Goal: Task Accomplishment & Management: Manage account settings

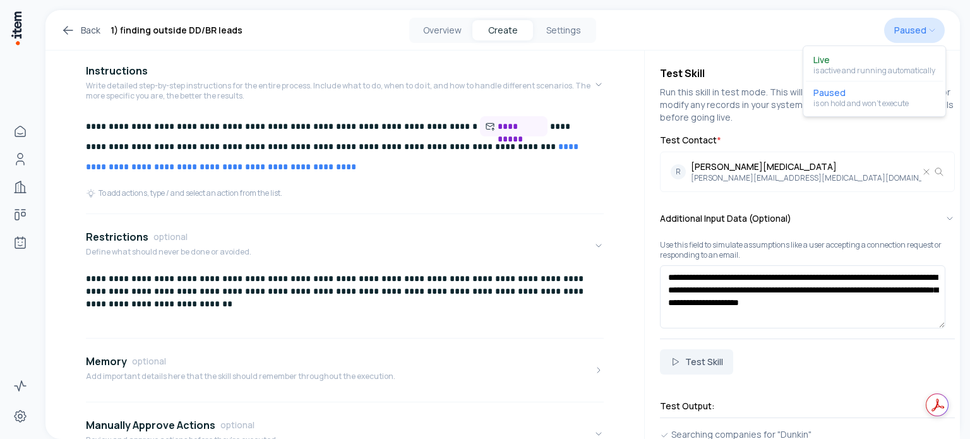
click at [926, 30] on html "**********" at bounding box center [485, 219] width 970 height 439
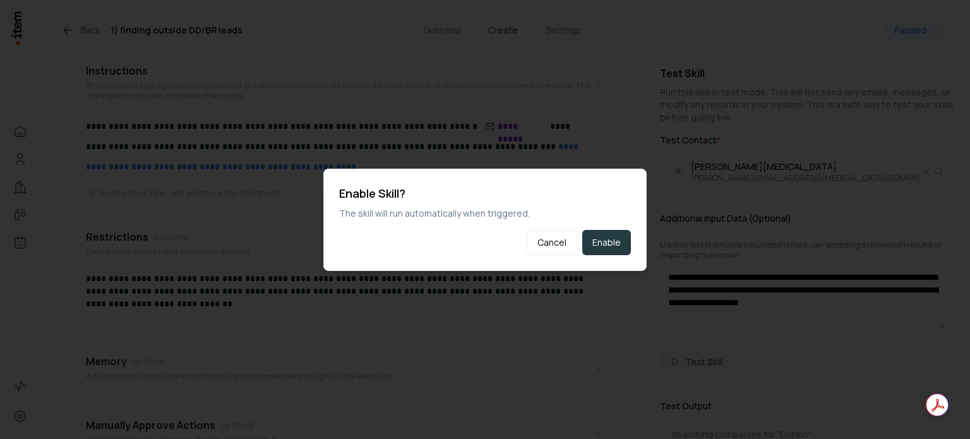
click at [591, 242] on button "Enable" at bounding box center [607, 242] width 49 height 25
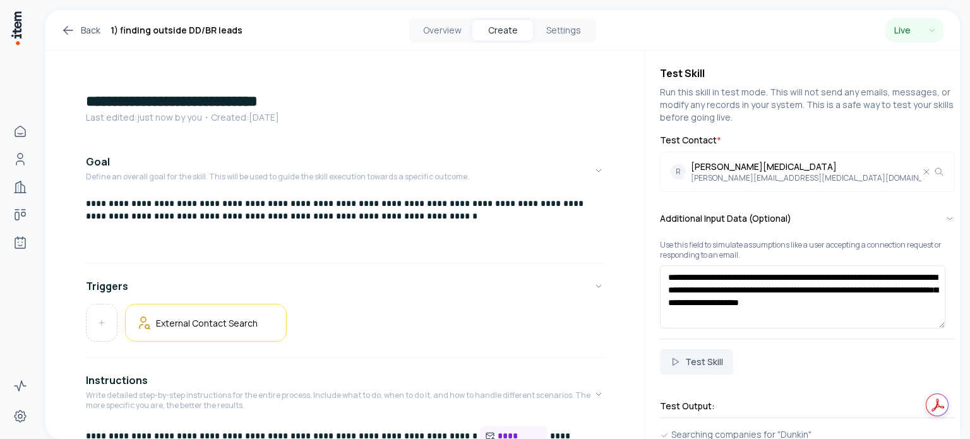
click at [92, 30] on link "Back" at bounding box center [81, 30] width 40 height 15
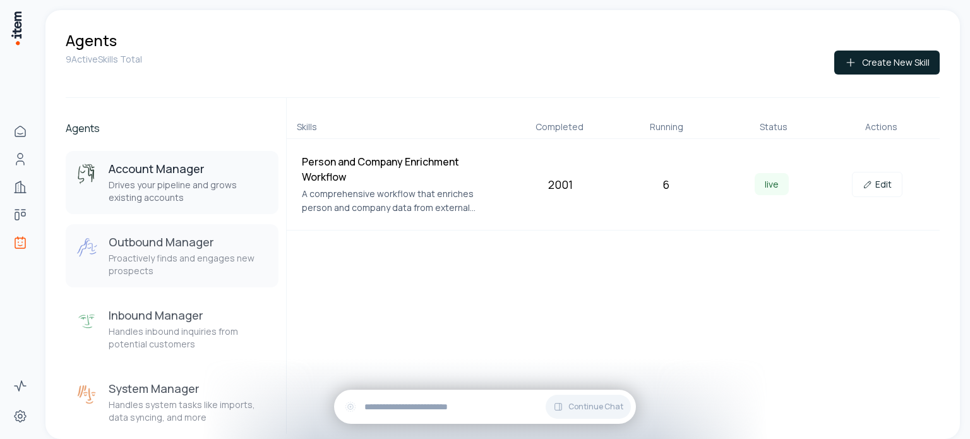
click at [181, 242] on h3 "Outbound Manager" at bounding box center [189, 241] width 160 height 15
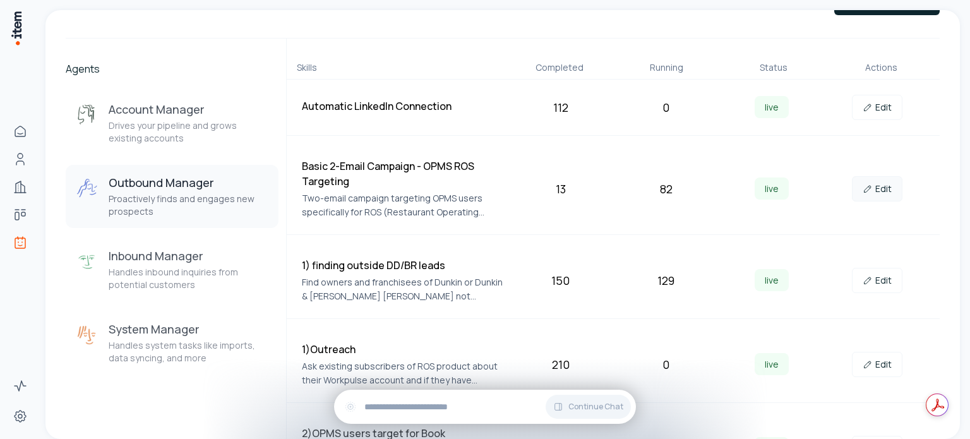
scroll to position [126, 0]
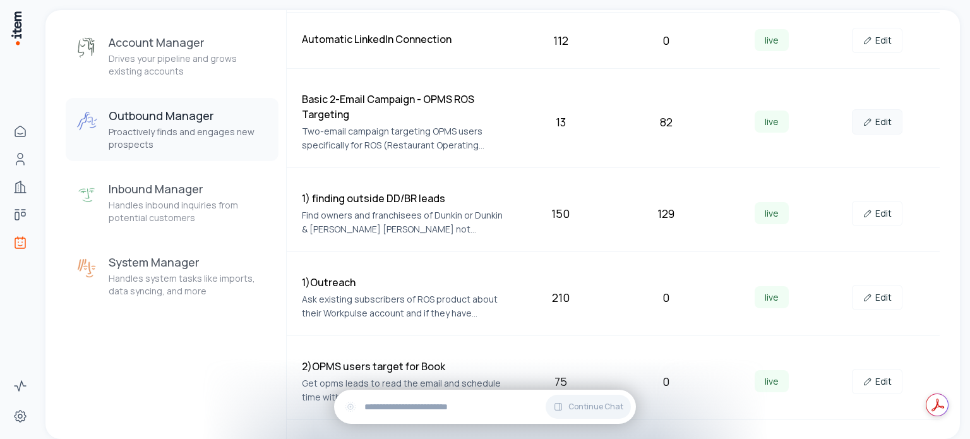
click at [879, 116] on link "Edit" at bounding box center [877, 121] width 51 height 25
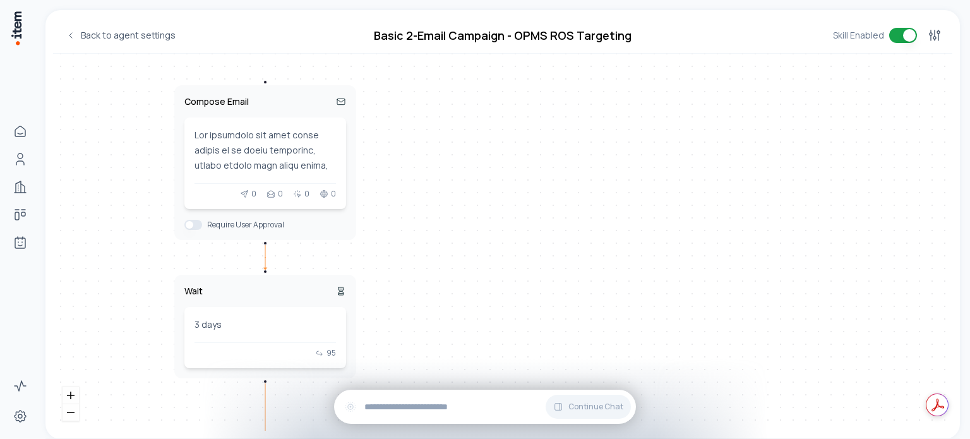
click at [900, 37] on button "Toggle workflow" at bounding box center [904, 35] width 28 height 15
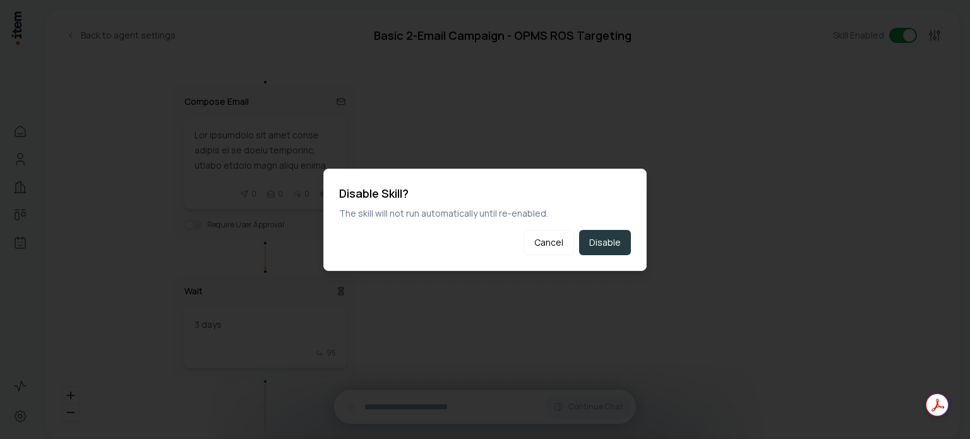
click at [615, 243] on button "Disable" at bounding box center [605, 242] width 52 height 25
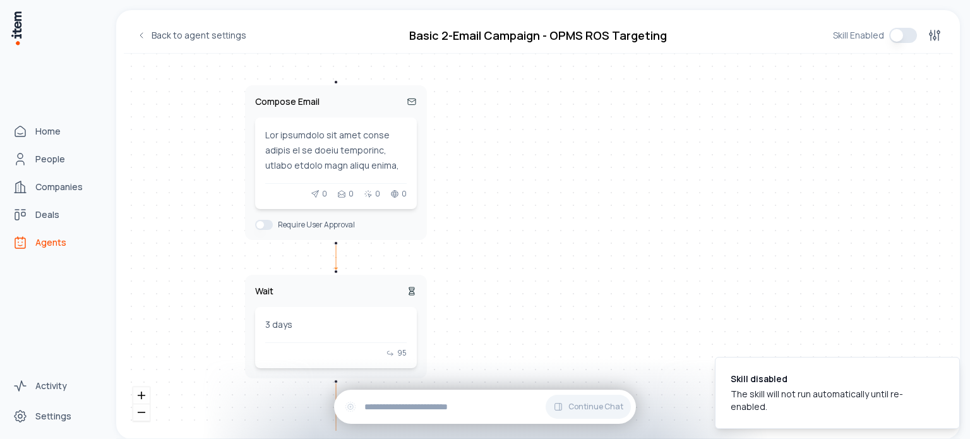
click at [55, 243] on span "Agents" at bounding box center [50, 242] width 31 height 13
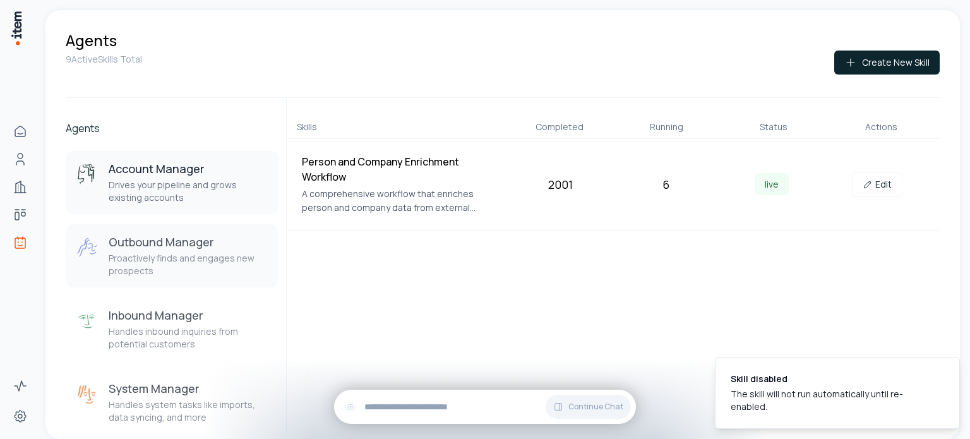
click at [148, 255] on p "Proactively finds and engages new prospects" at bounding box center [189, 264] width 160 height 25
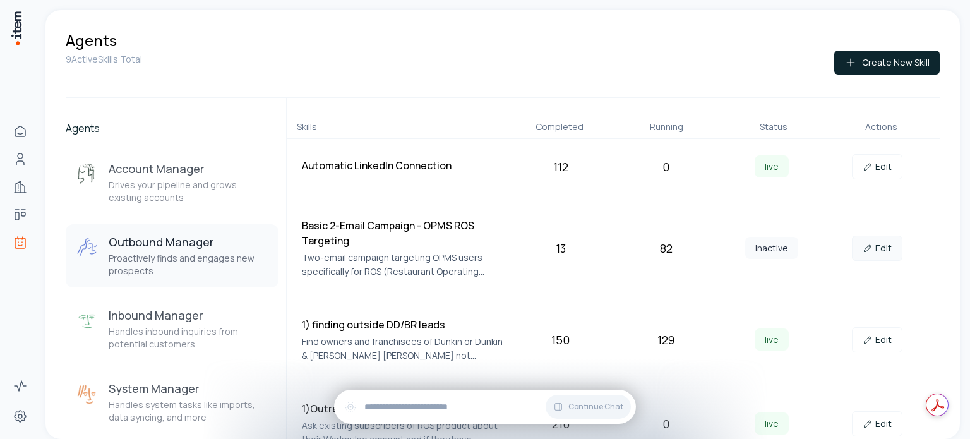
click at [869, 250] on link "Edit" at bounding box center [877, 248] width 51 height 25
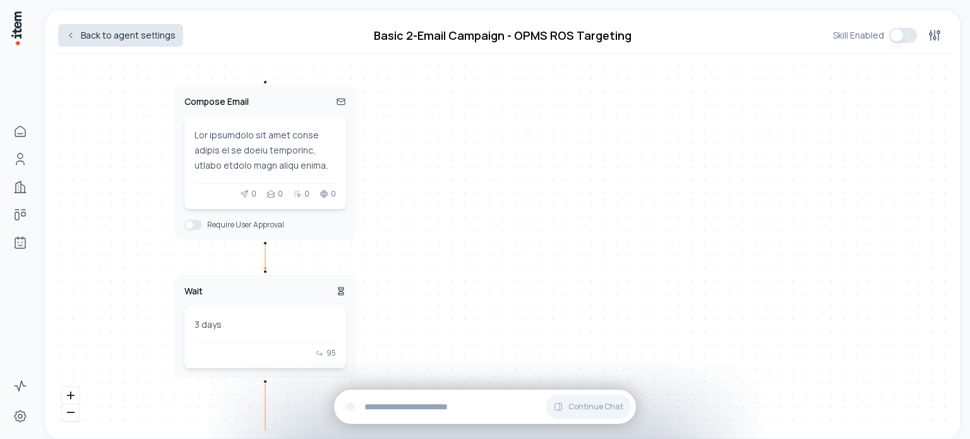
click at [123, 31] on link "Back to agent settings" at bounding box center [120, 35] width 125 height 23
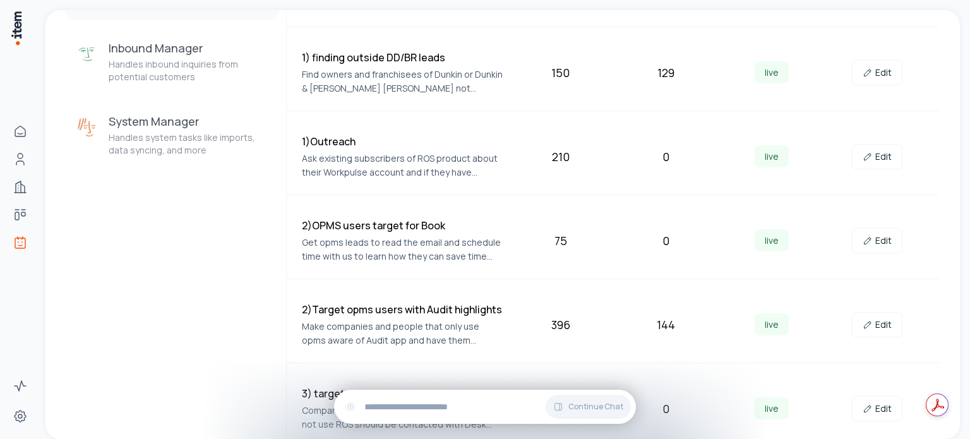
scroll to position [274, 0]
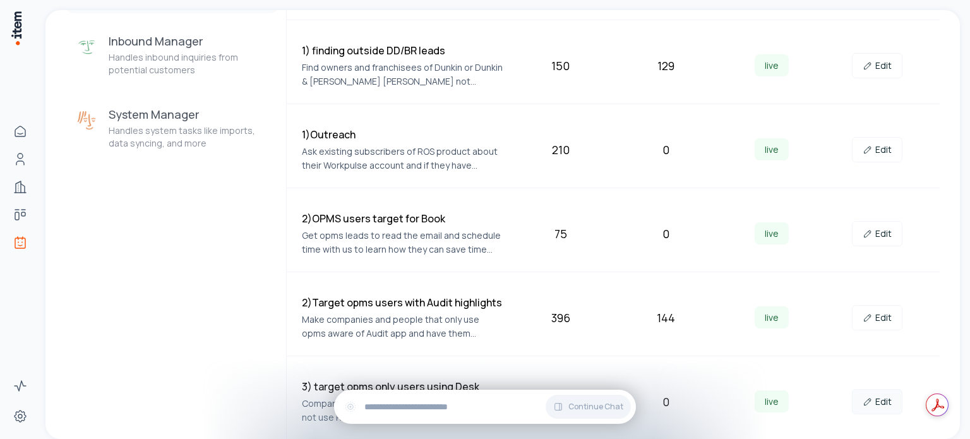
click at [868, 402] on link "Edit" at bounding box center [877, 401] width 51 height 25
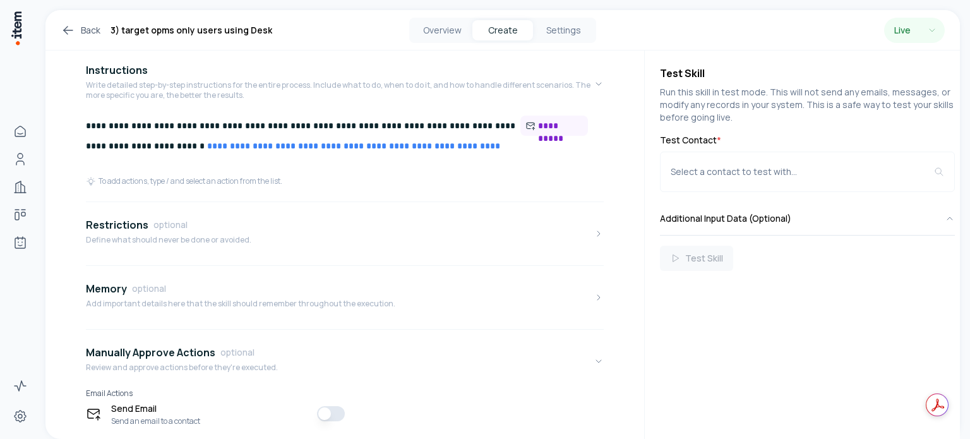
scroll to position [347, 0]
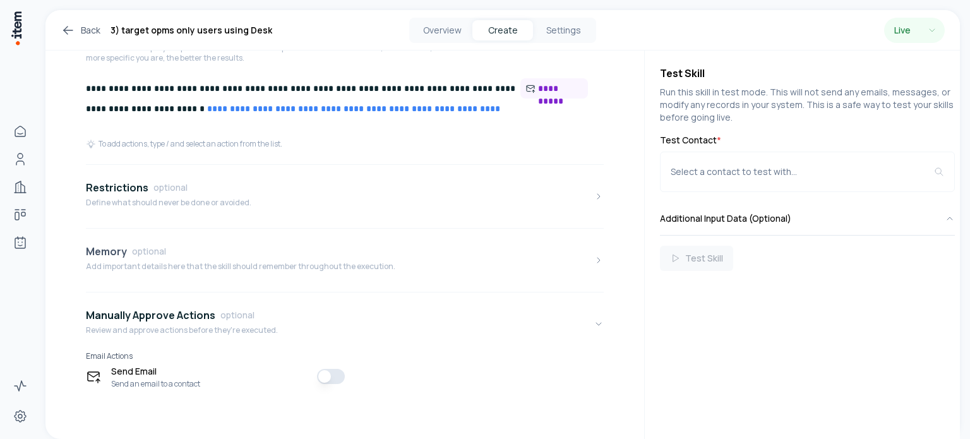
click at [205, 277] on button "Memory optional Add important details here that the skill should remember throu…" at bounding box center [345, 260] width 518 height 53
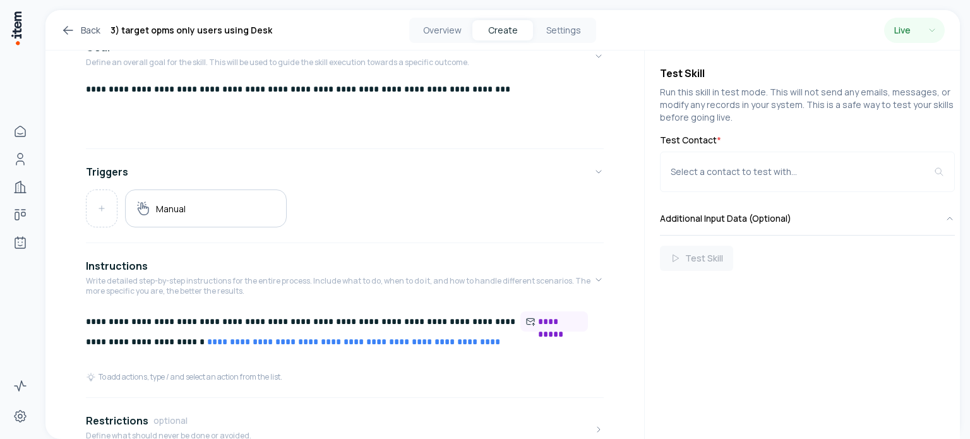
scroll to position [0, 0]
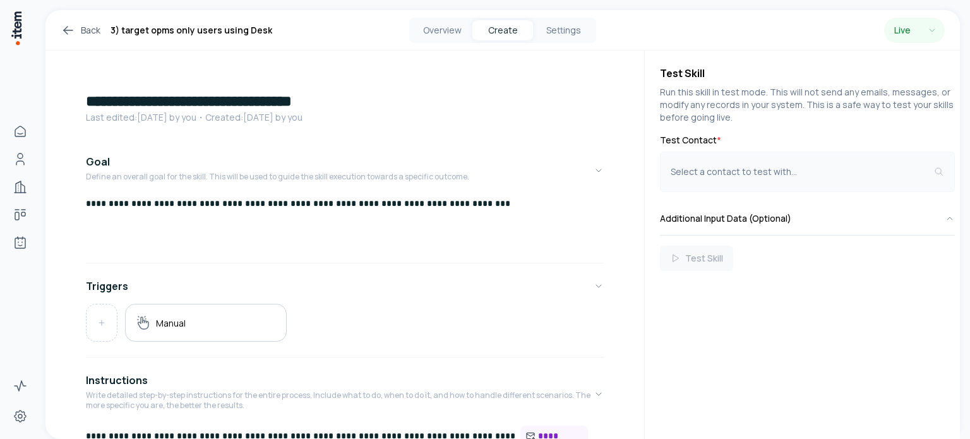
click at [725, 172] on div "Select a contact to test with..." at bounding box center [802, 172] width 263 height 13
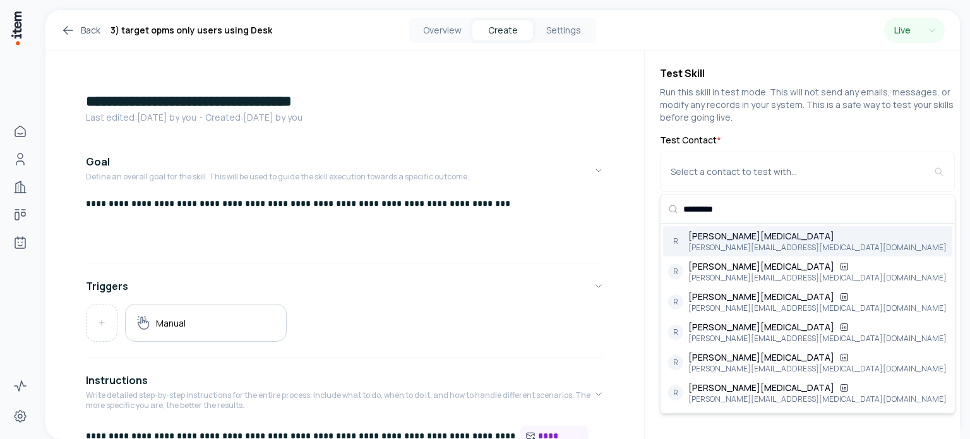
type input "*********"
click at [766, 248] on div "[PERSON_NAME][EMAIL_ADDRESS][MEDICAL_DATA][DOMAIN_NAME]" at bounding box center [818, 248] width 258 height 10
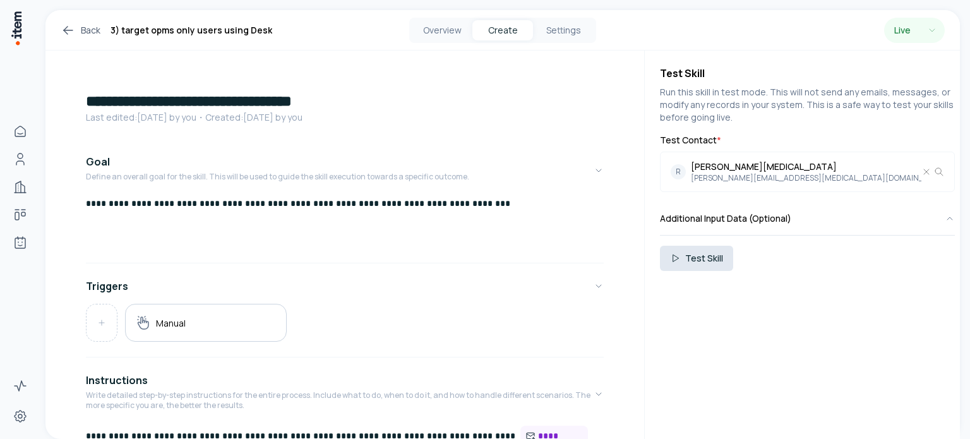
click at [711, 252] on button "Test Skill" at bounding box center [696, 258] width 73 height 25
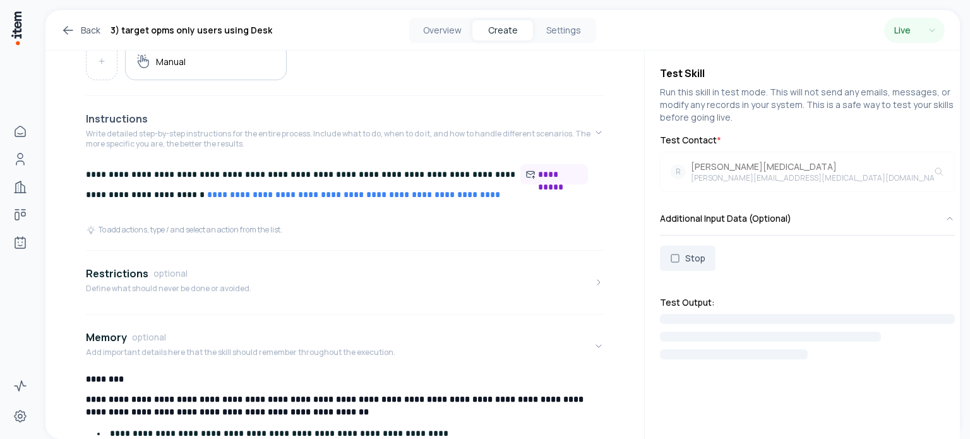
scroll to position [316, 0]
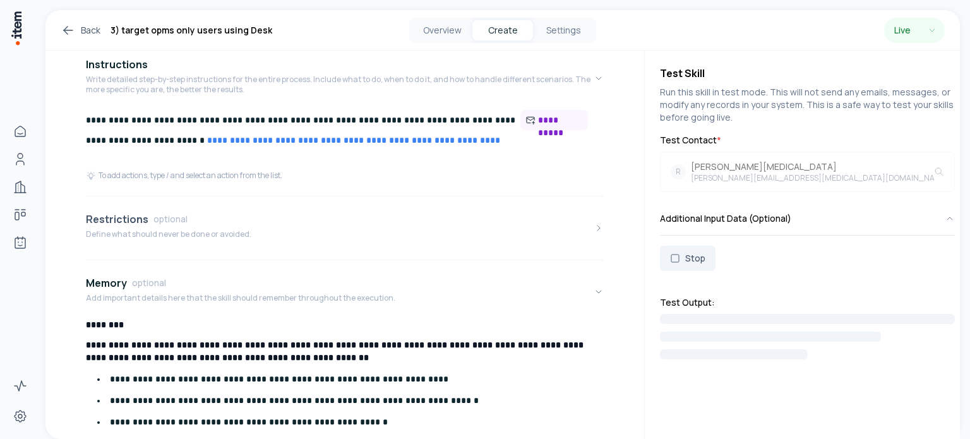
click at [187, 238] on p "Define what should never be done or avoided." at bounding box center [169, 234] width 166 height 10
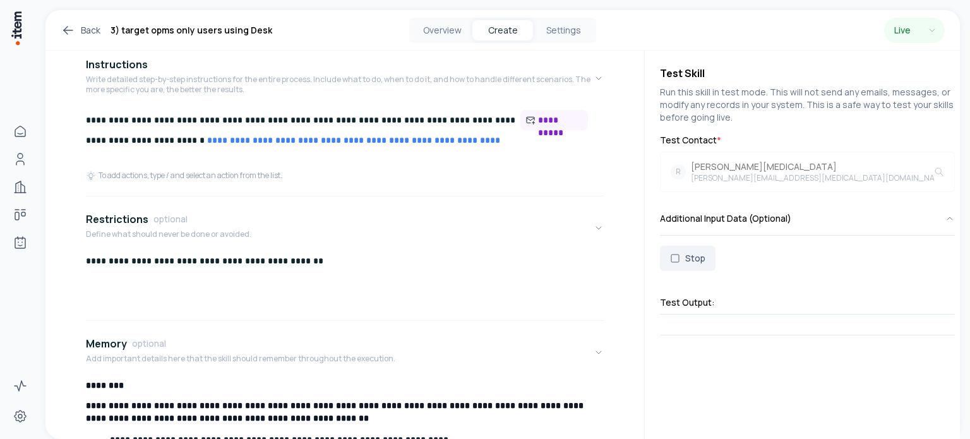
click at [351, 262] on p "**********" at bounding box center [340, 261] width 509 height 13
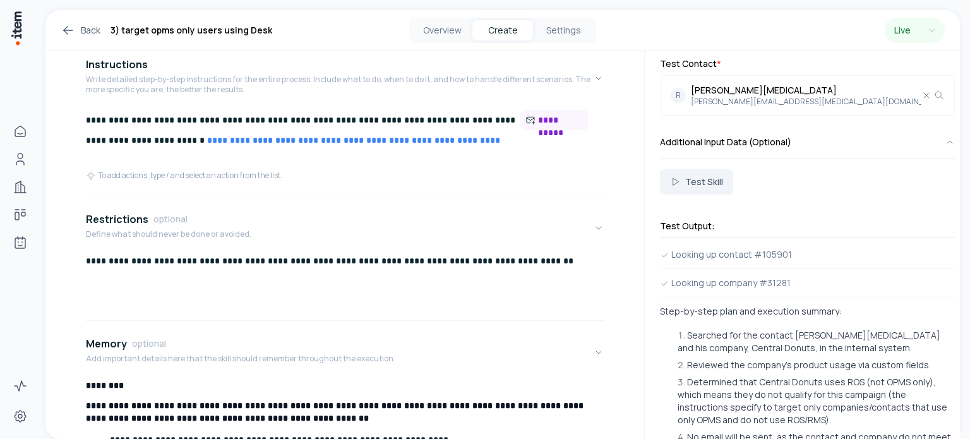
scroll to position [0, 0]
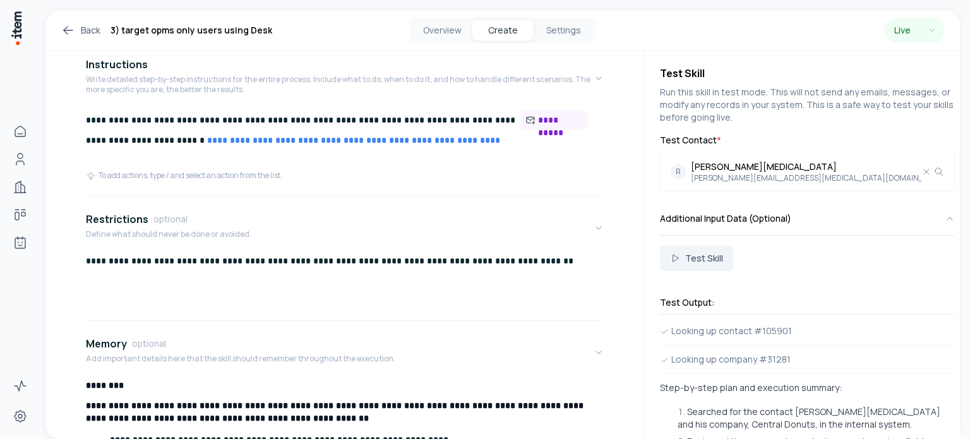
click at [68, 30] on icon at bounding box center [68, 30] width 9 height 0
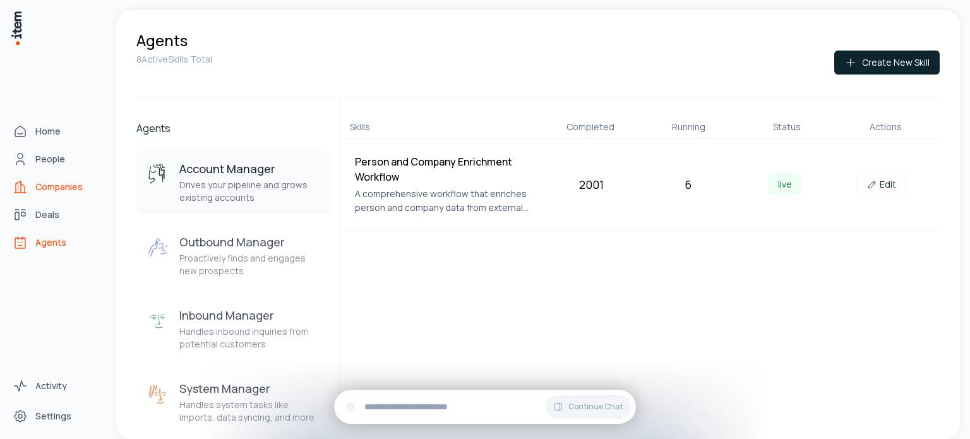
click at [56, 189] on span "Companies" at bounding box center [58, 187] width 47 height 13
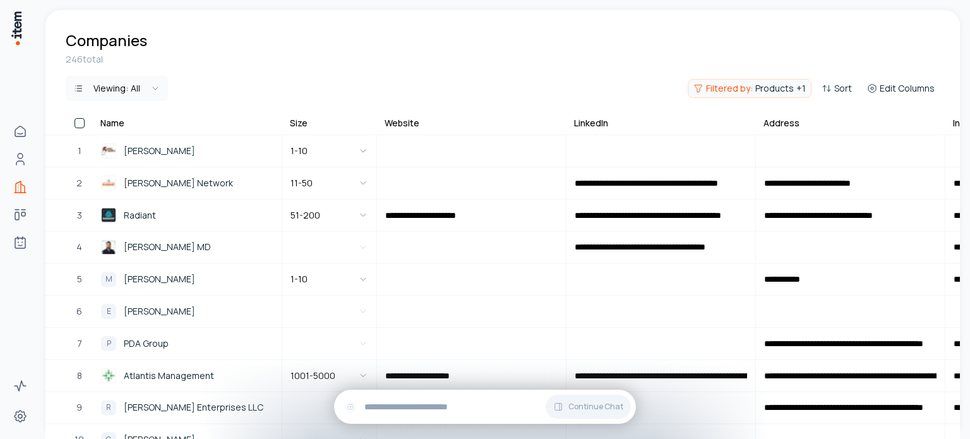
click at [788, 91] on span "Products" at bounding box center [775, 88] width 39 height 13
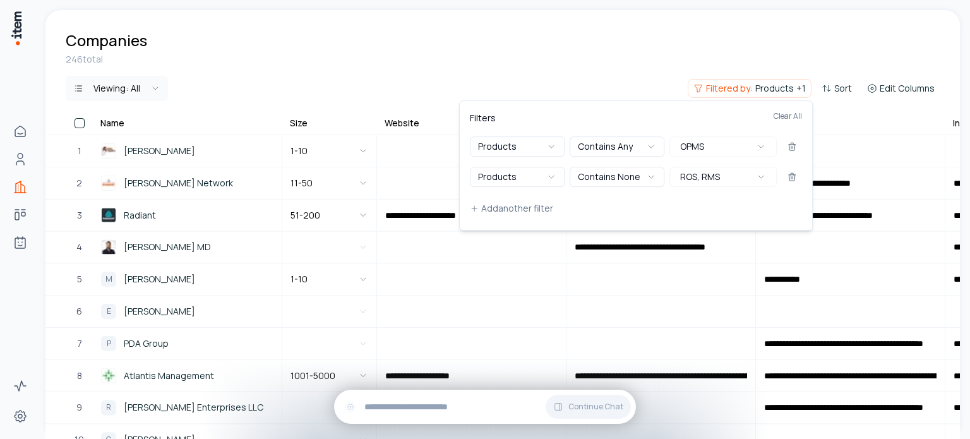
click at [547, 51] on html "**********" at bounding box center [485, 219] width 970 height 439
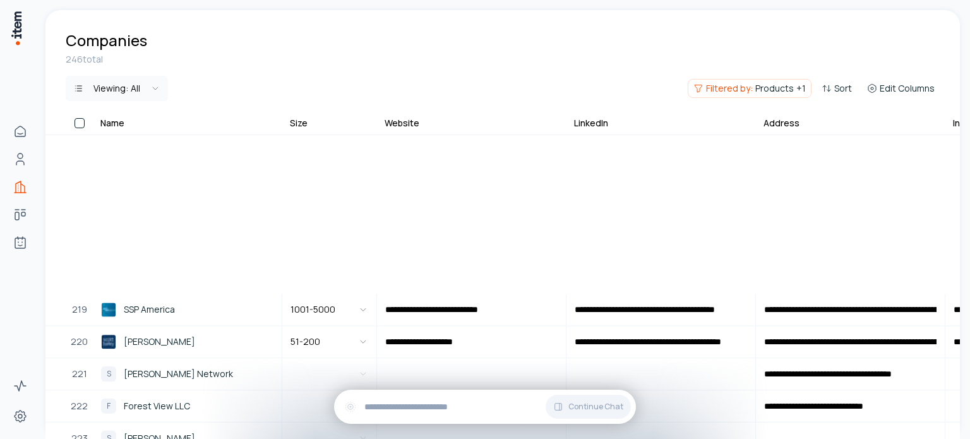
scroll to position [7661, 0]
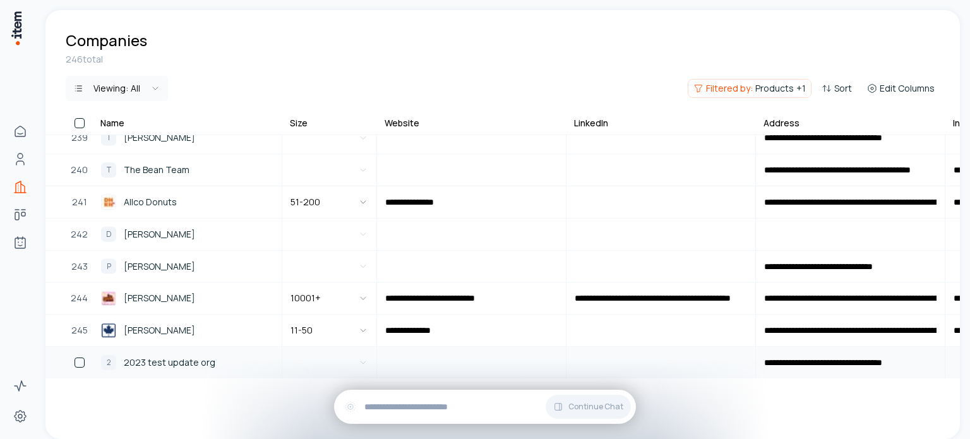
click at [81, 358] on button "button" at bounding box center [80, 363] width 10 height 10
click at [78, 121] on button "button" at bounding box center [80, 123] width 10 height 10
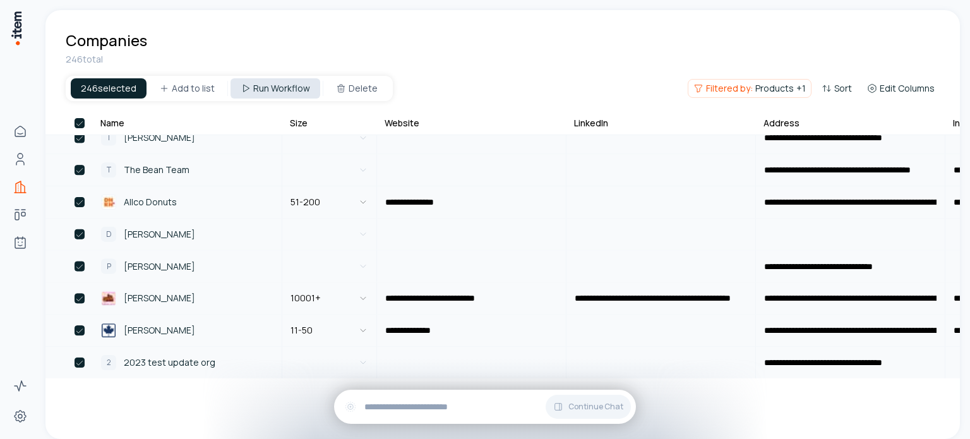
click at [286, 87] on html "**********" at bounding box center [485, 219] width 970 height 439
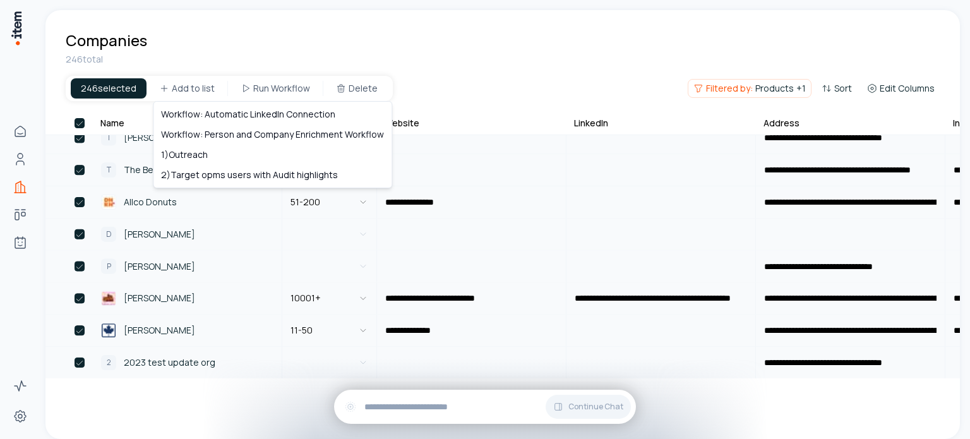
click at [468, 73] on html "**********" at bounding box center [485, 219] width 970 height 439
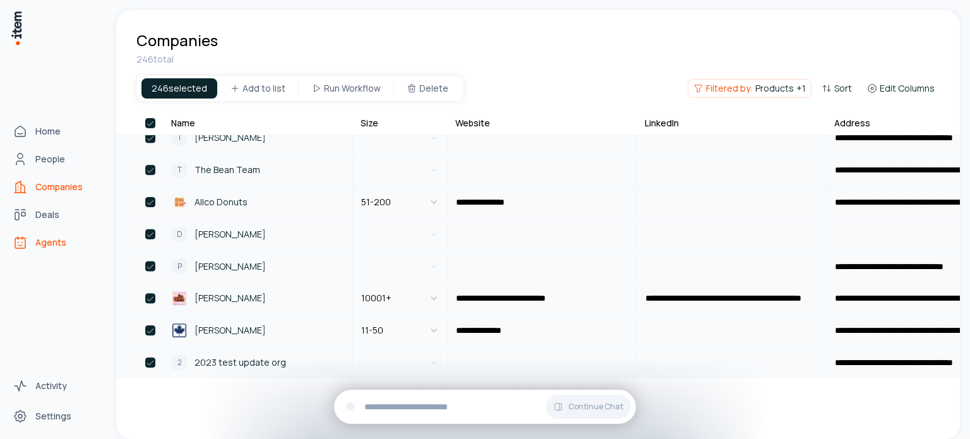
click at [57, 246] on span "Agents" at bounding box center [50, 242] width 31 height 13
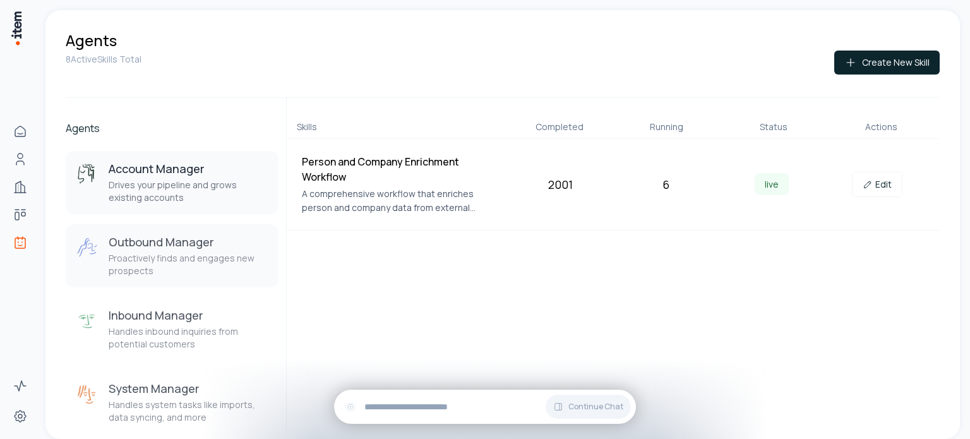
click at [161, 253] on p "Proactively finds and engages new prospects" at bounding box center [189, 264] width 160 height 25
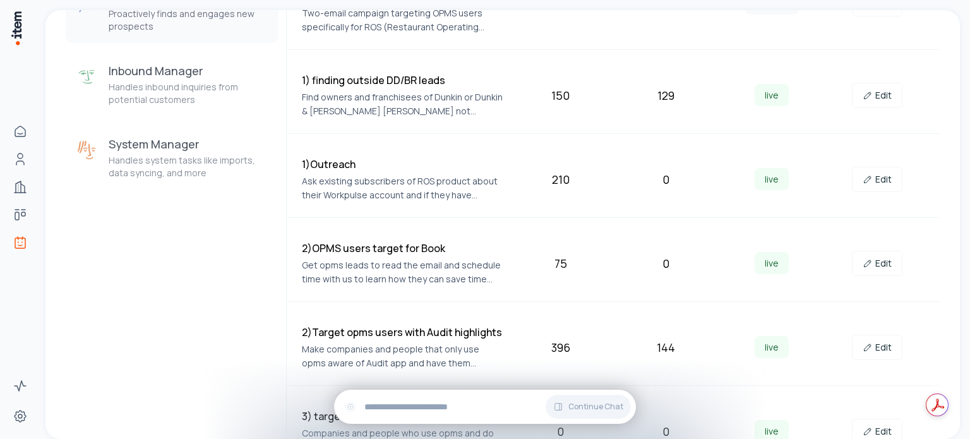
scroll to position [274, 0]
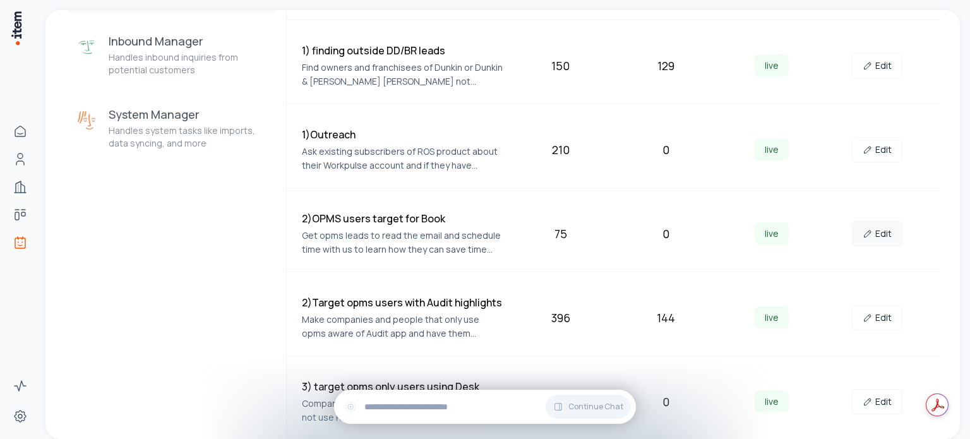
click at [874, 236] on link "Edit" at bounding box center [877, 233] width 51 height 25
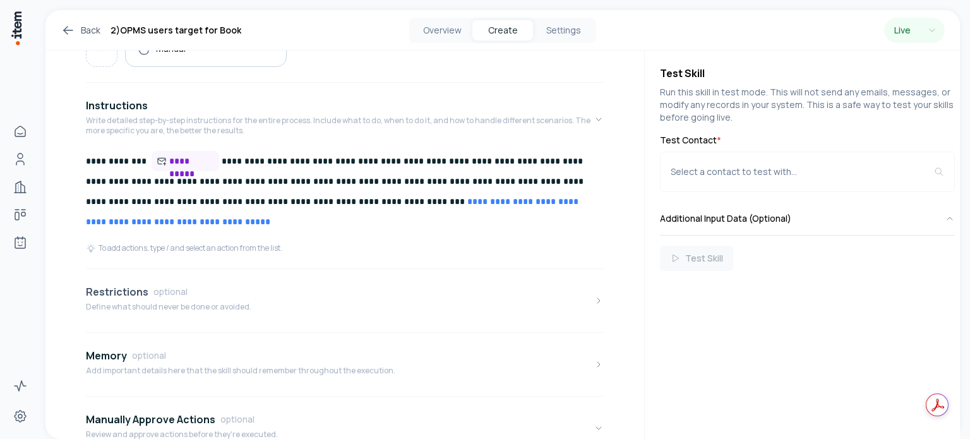
scroll to position [379, 0]
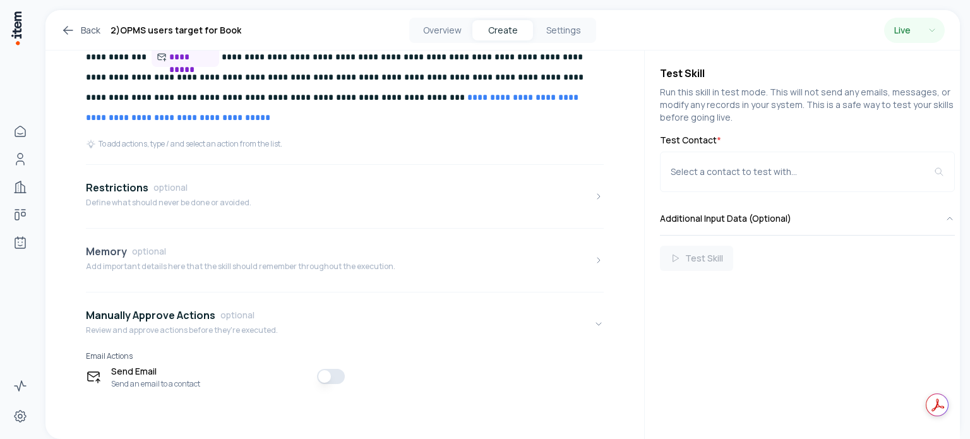
click at [233, 271] on p "Add important details here that the skill should remember throughout the execut…" at bounding box center [241, 267] width 310 height 10
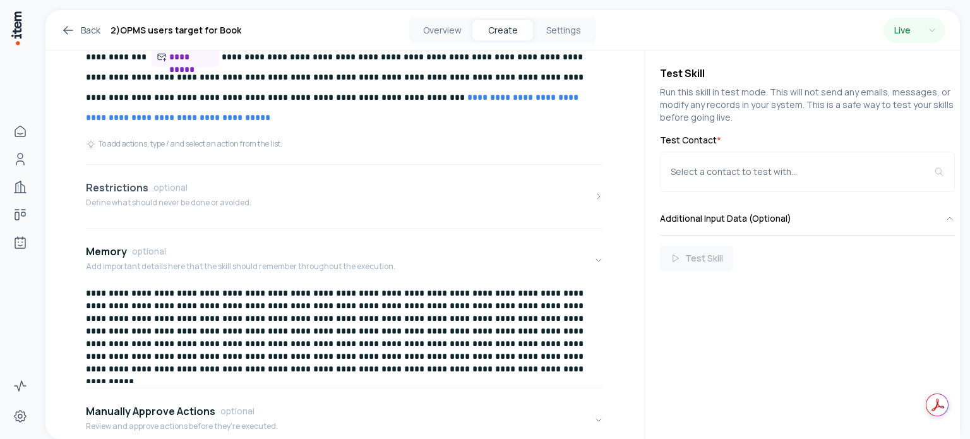
click at [212, 196] on div "Restrictions optional Define what should never be done or avoided." at bounding box center [169, 196] width 166 height 33
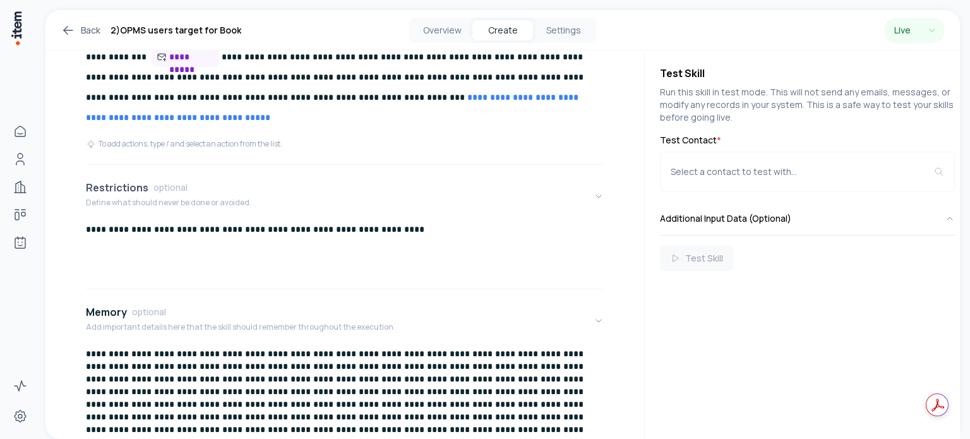
scroll to position [0, 0]
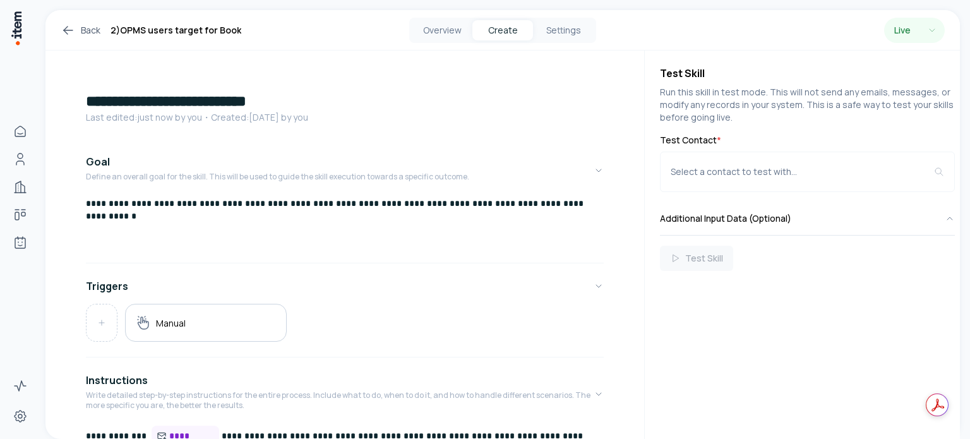
click at [66, 29] on icon at bounding box center [68, 30] width 15 height 15
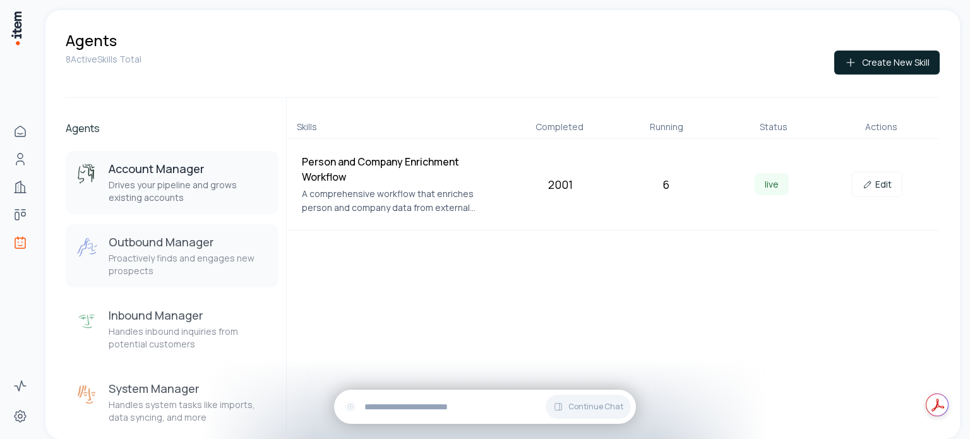
click at [210, 272] on p "Proactively finds and engages new prospects" at bounding box center [189, 264] width 160 height 25
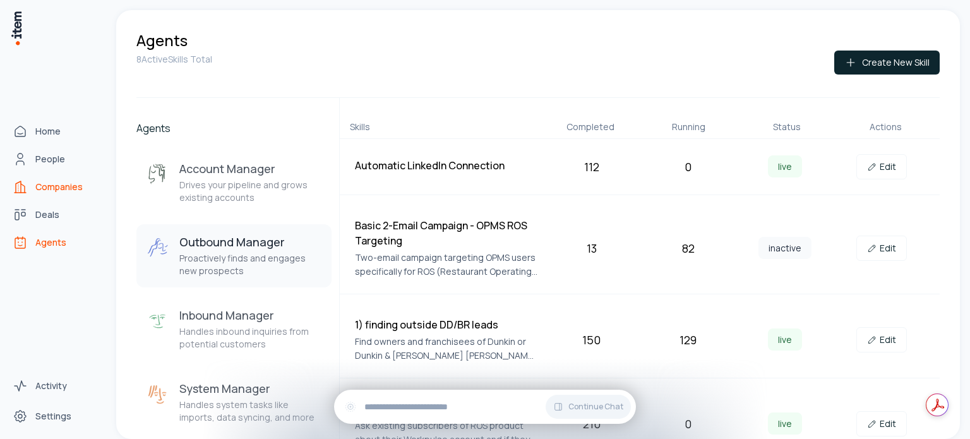
click at [16, 182] on icon "Companies" at bounding box center [20, 186] width 15 height 15
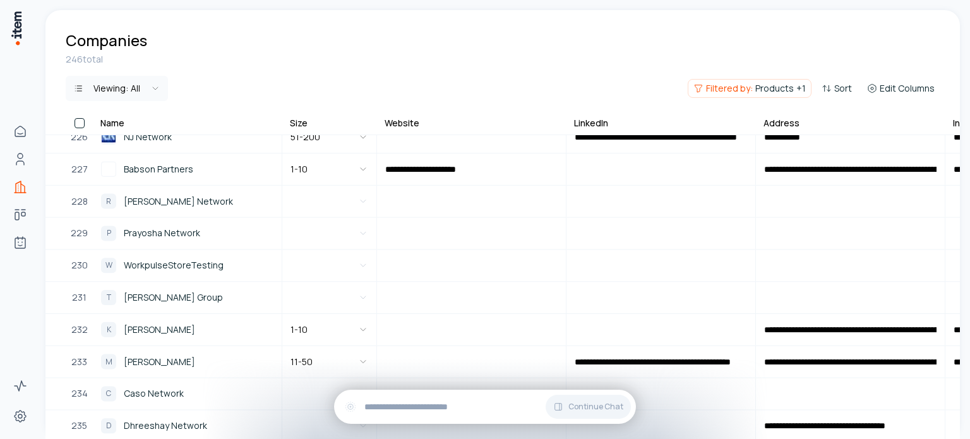
scroll to position [7175, 0]
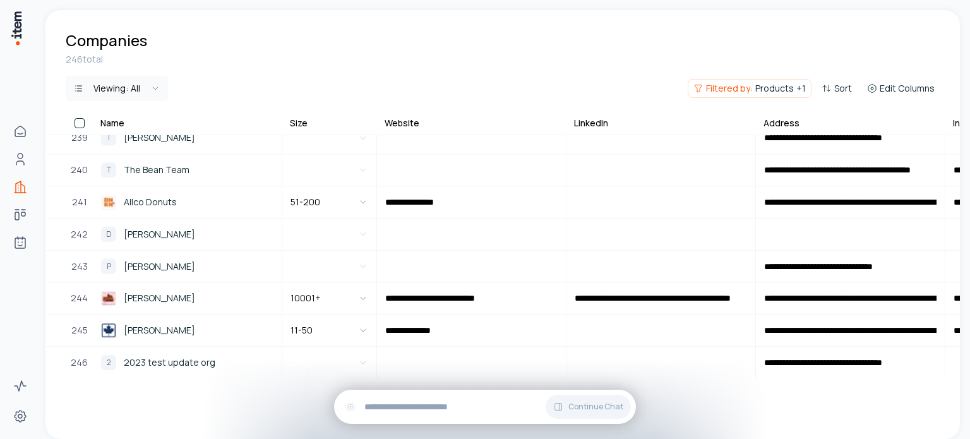
click at [78, 121] on button "button" at bounding box center [80, 123] width 10 height 10
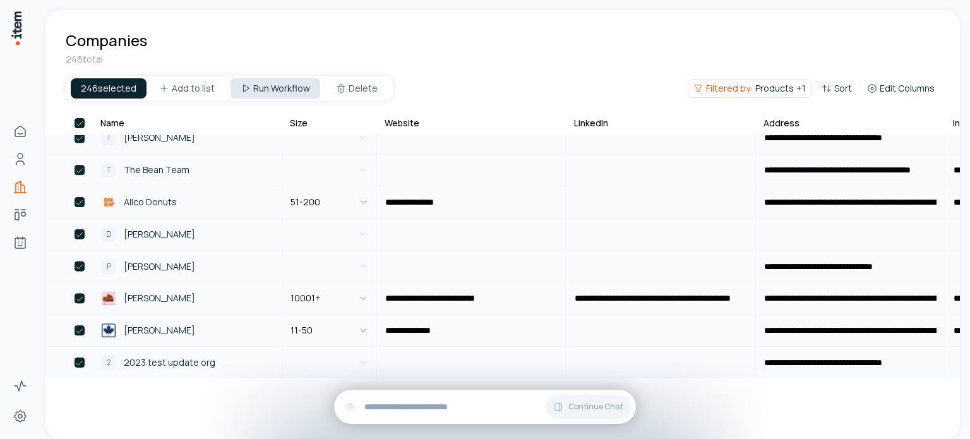
click at [274, 92] on html "**********" at bounding box center [485, 219] width 970 height 439
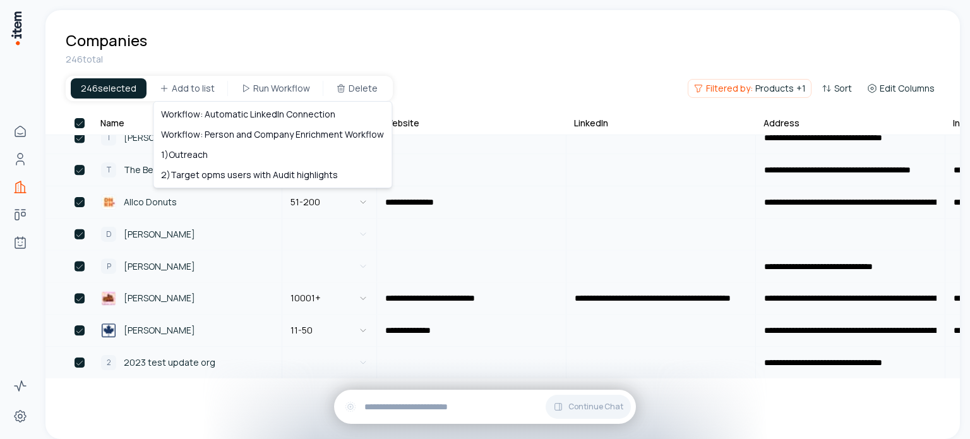
click at [492, 83] on html "**********" at bounding box center [485, 219] width 970 height 439
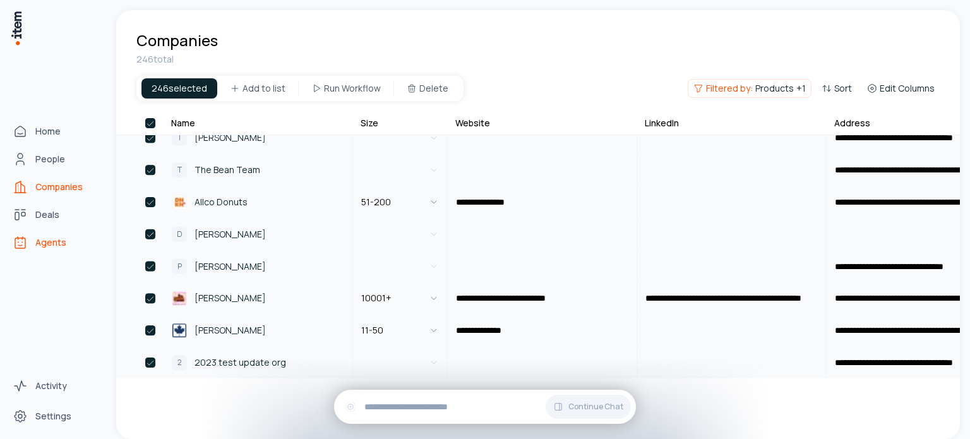
click at [47, 242] on span "Agents" at bounding box center [50, 242] width 31 height 13
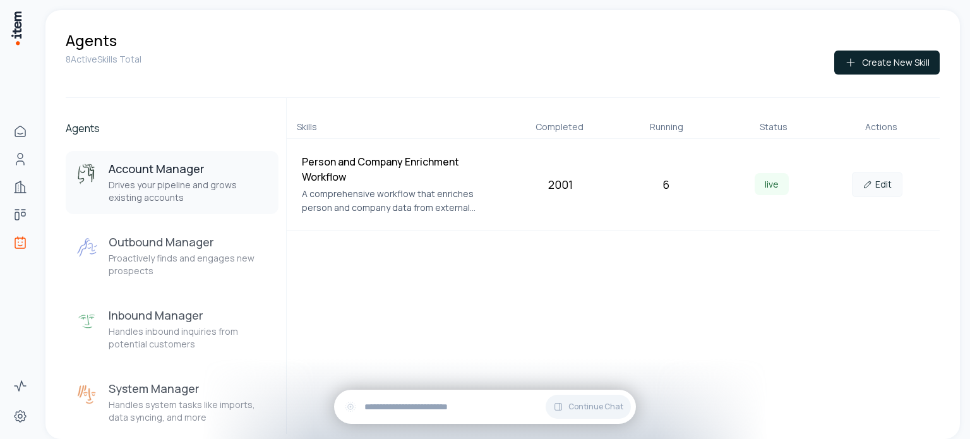
click at [867, 187] on icon at bounding box center [868, 184] width 10 height 10
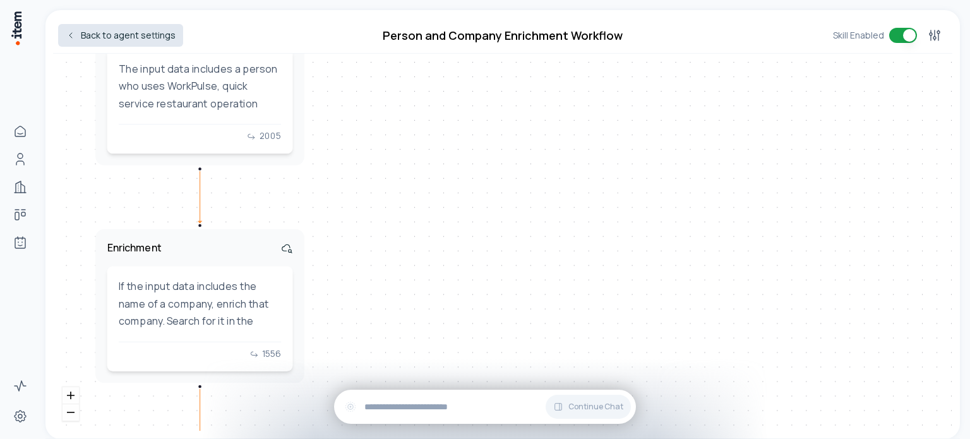
click at [81, 35] on link "Back to agent settings" at bounding box center [120, 35] width 125 height 23
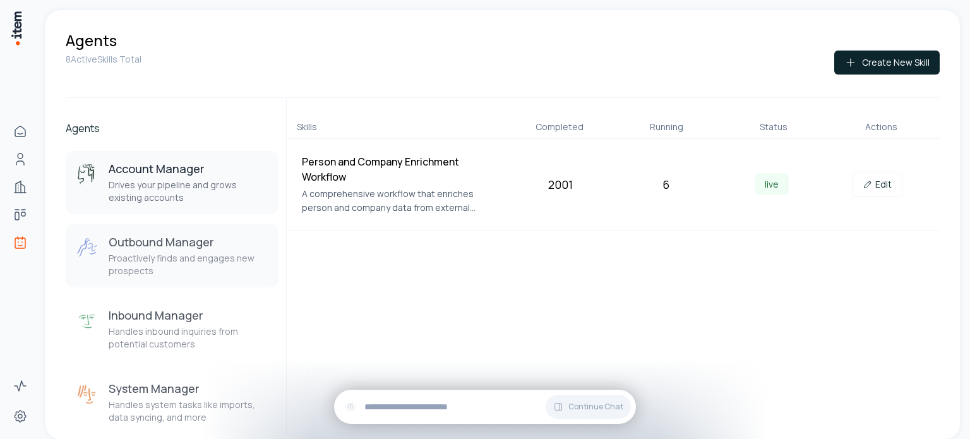
click at [159, 250] on h3 "Outbound Manager" at bounding box center [189, 241] width 160 height 15
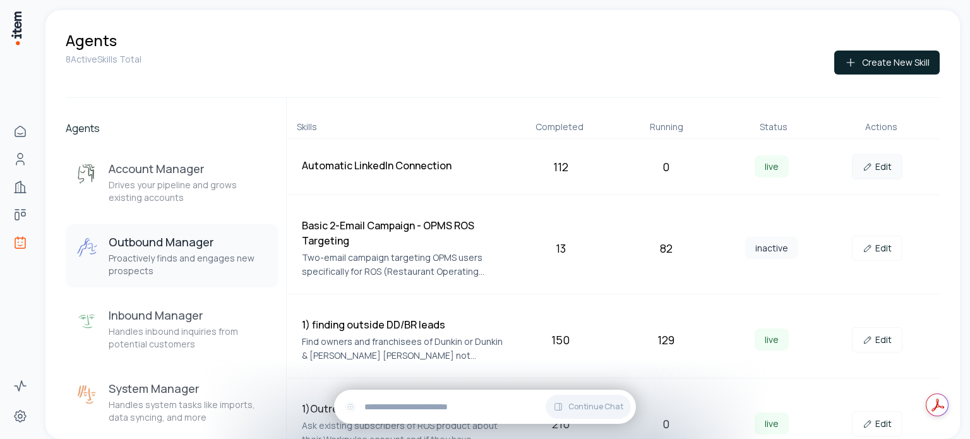
click at [879, 169] on link "Edit" at bounding box center [877, 166] width 51 height 25
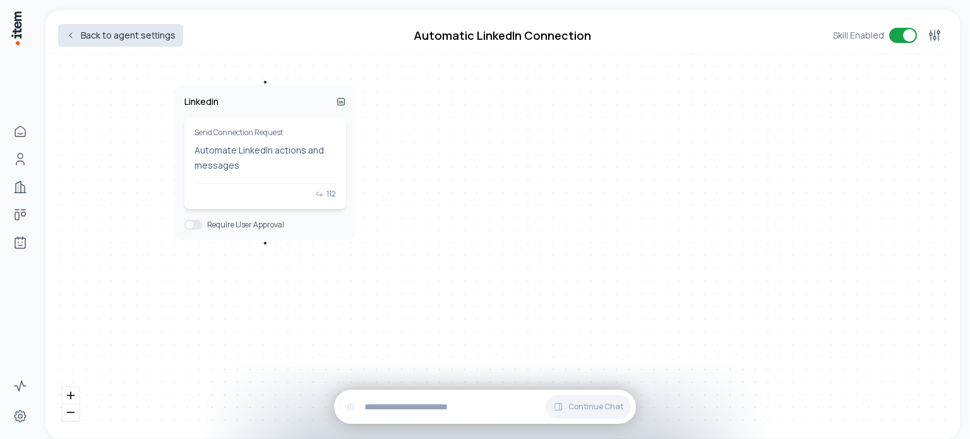
click at [67, 33] on icon at bounding box center [71, 35] width 10 height 10
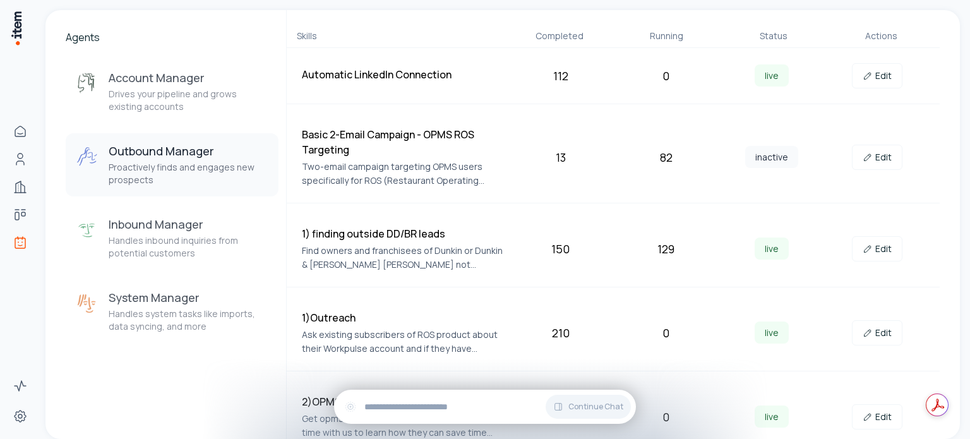
scroll to position [190, 0]
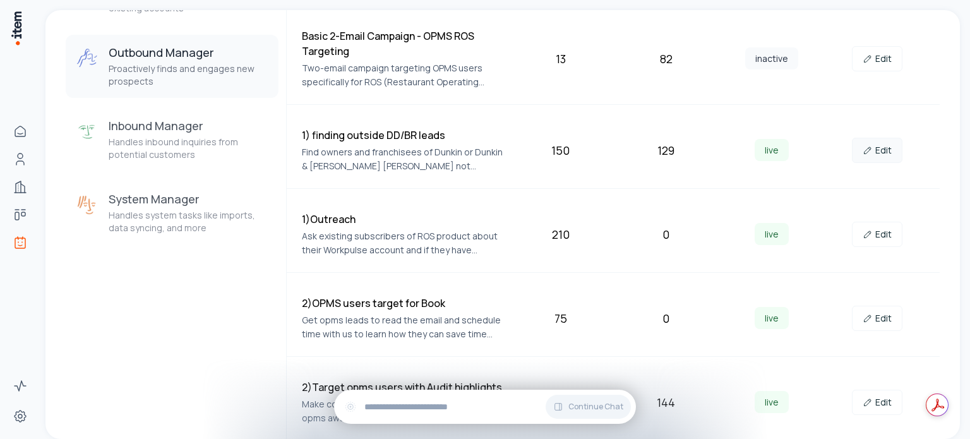
click at [876, 151] on link "Edit" at bounding box center [877, 150] width 51 height 25
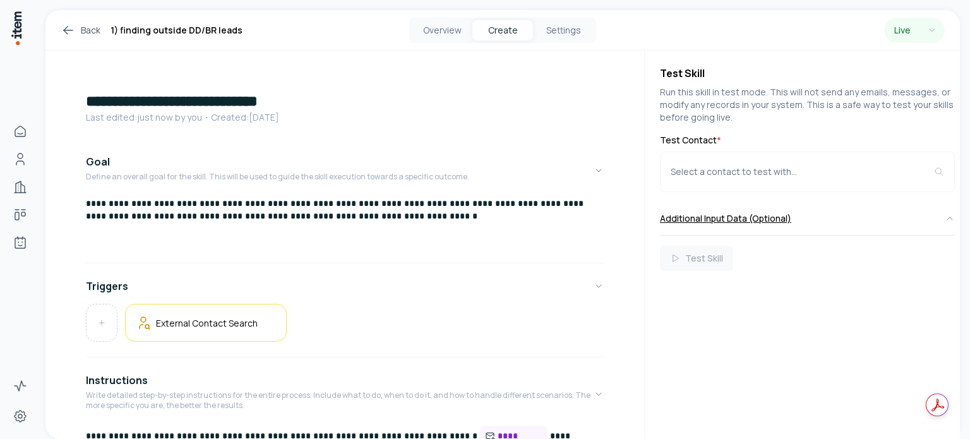
click at [790, 222] on button "Additional Input Data (Optional)" at bounding box center [807, 218] width 295 height 33
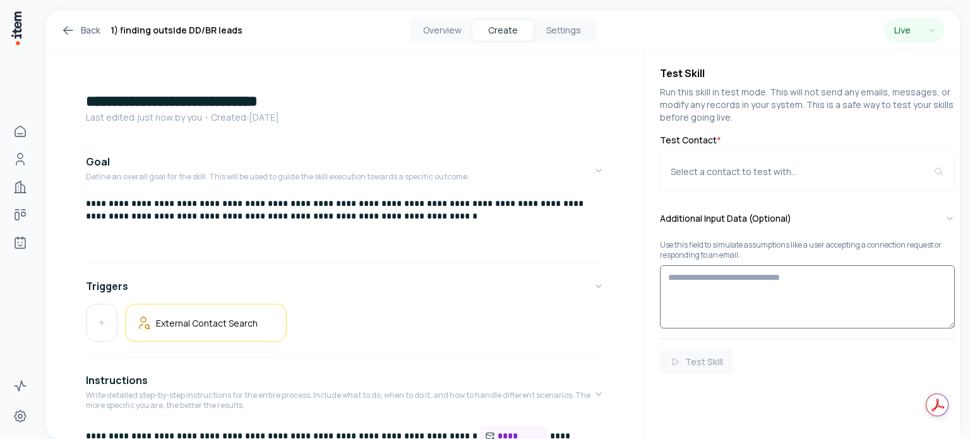
click at [773, 279] on textarea at bounding box center [807, 296] width 295 height 63
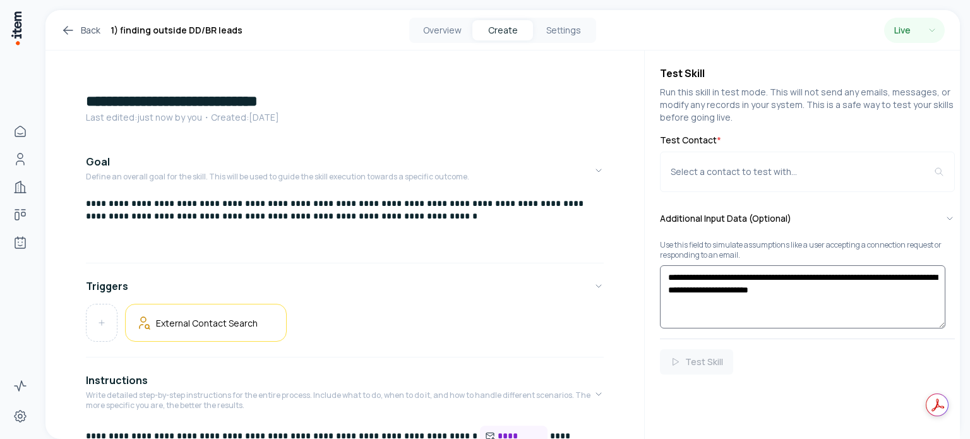
type textarea "**********"
click at [619, 224] on div "**********" at bounding box center [344, 425] width 599 height 748
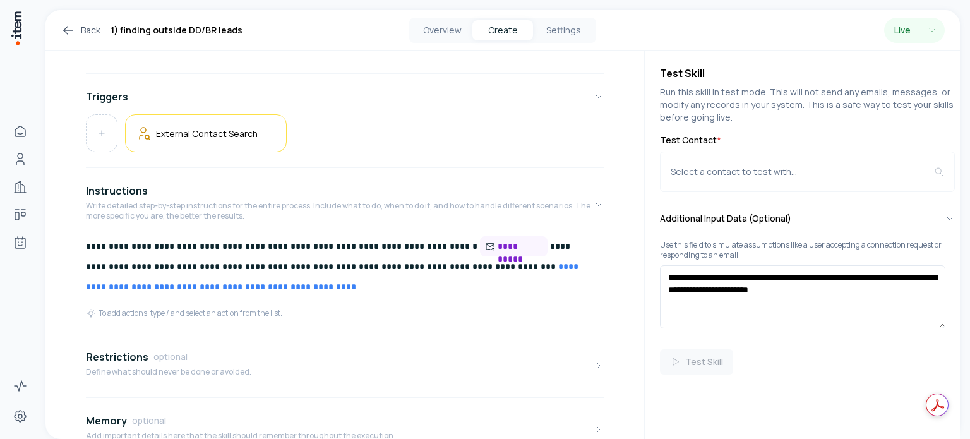
scroll to position [359, 0]
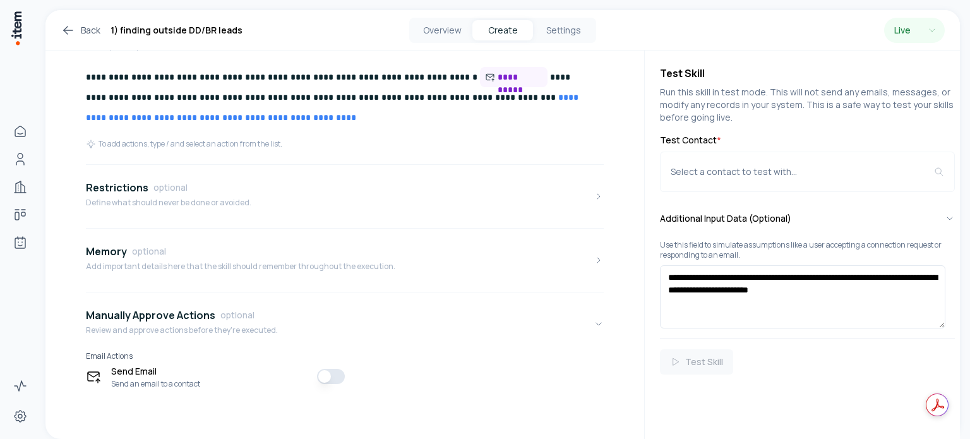
click at [968, 72] on div "**********" at bounding box center [505, 219] width 930 height 439
click at [212, 222] on button "Restrictions optional Define what should never be done or avoided." at bounding box center [345, 196] width 518 height 53
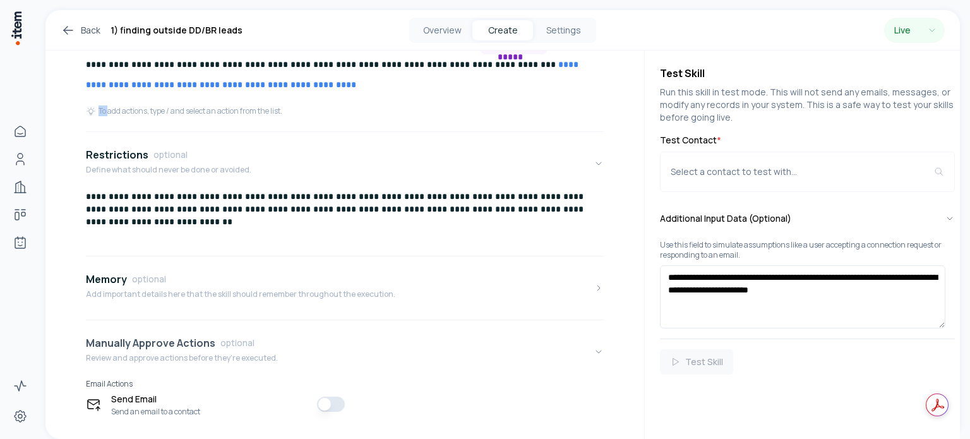
scroll to position [420, 0]
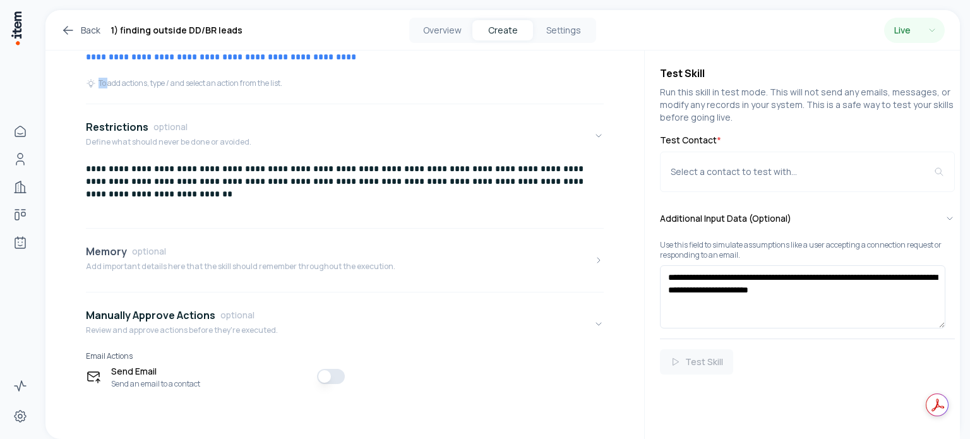
click at [210, 244] on div "Memory optional" at bounding box center [241, 251] width 310 height 15
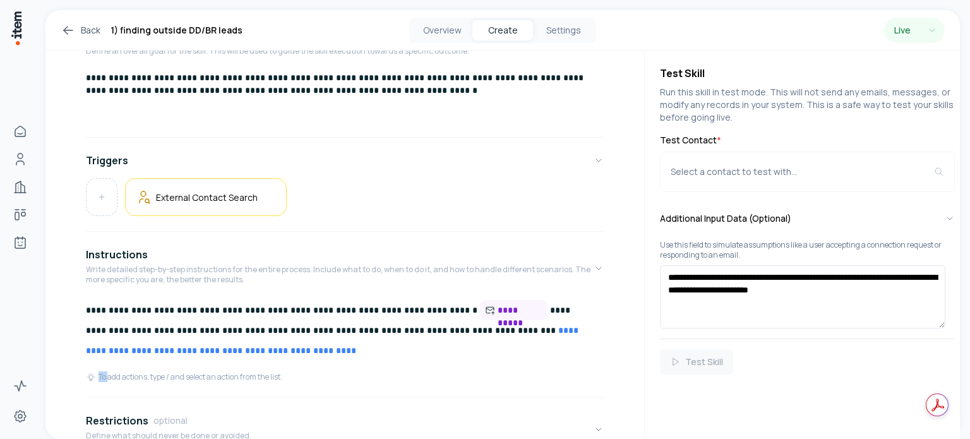
scroll to position [0, 0]
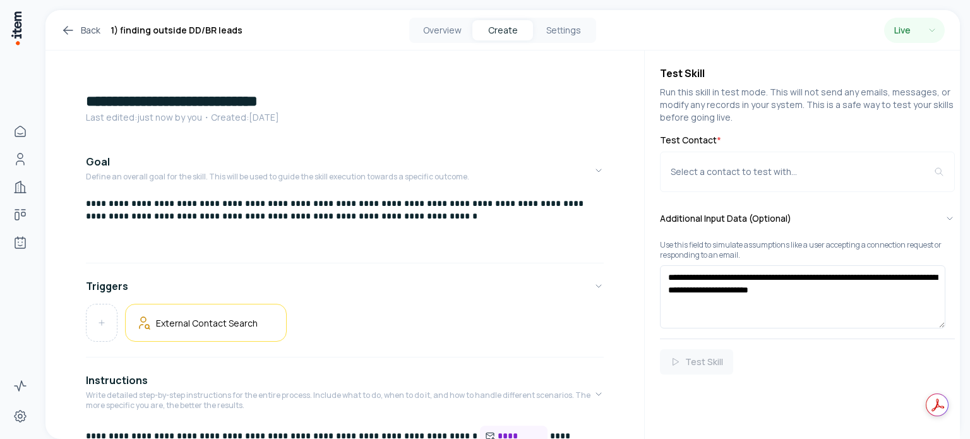
click at [84, 35] on link "Back" at bounding box center [81, 30] width 40 height 15
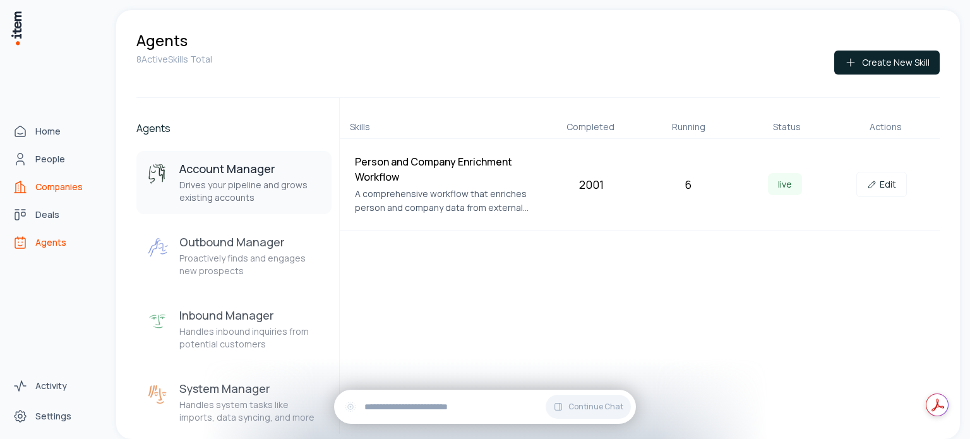
click at [57, 187] on span "Companies" at bounding box center [58, 187] width 47 height 13
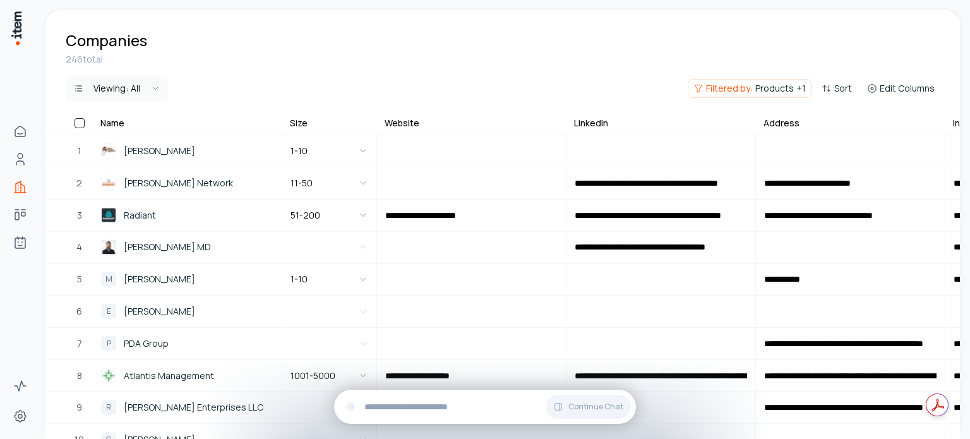
click at [78, 126] on button "button" at bounding box center [80, 123] width 10 height 10
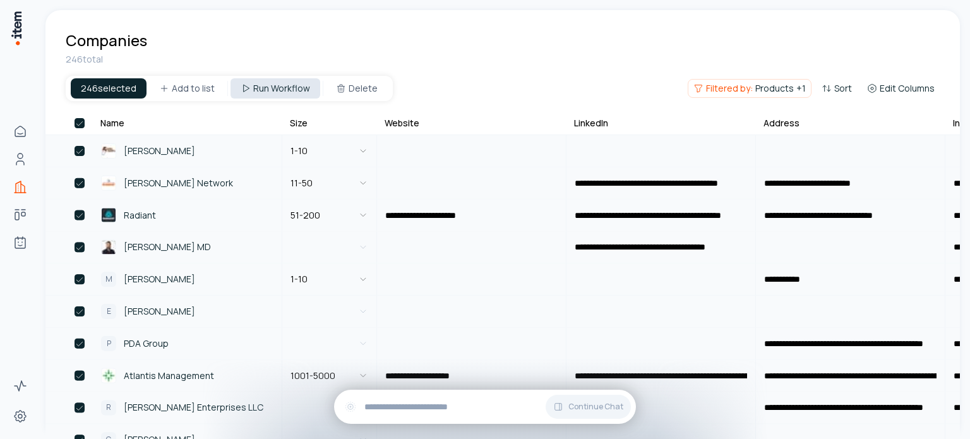
click at [272, 83] on html "**********" at bounding box center [485, 219] width 970 height 439
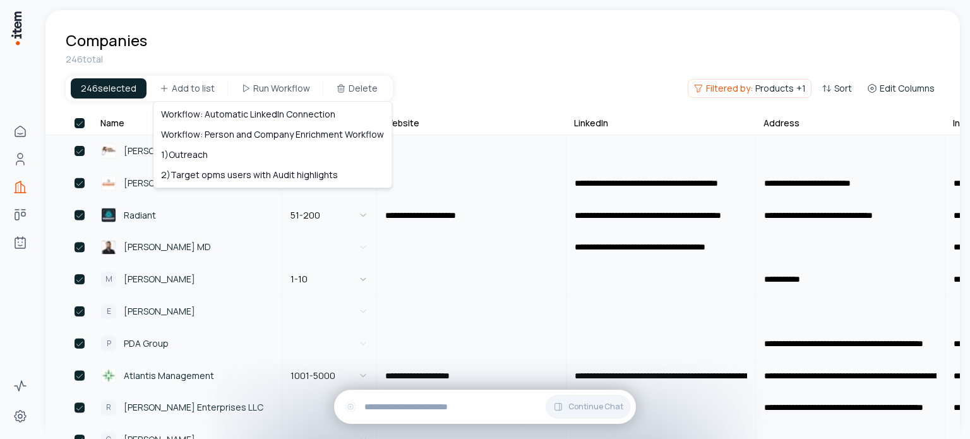
click at [445, 44] on html "**********" at bounding box center [485, 219] width 970 height 439
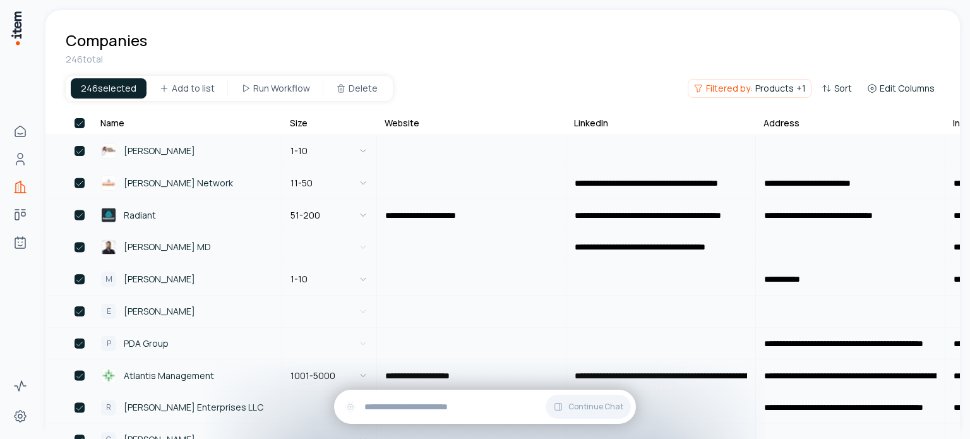
click at [79, 121] on button "button" at bounding box center [80, 123] width 10 height 10
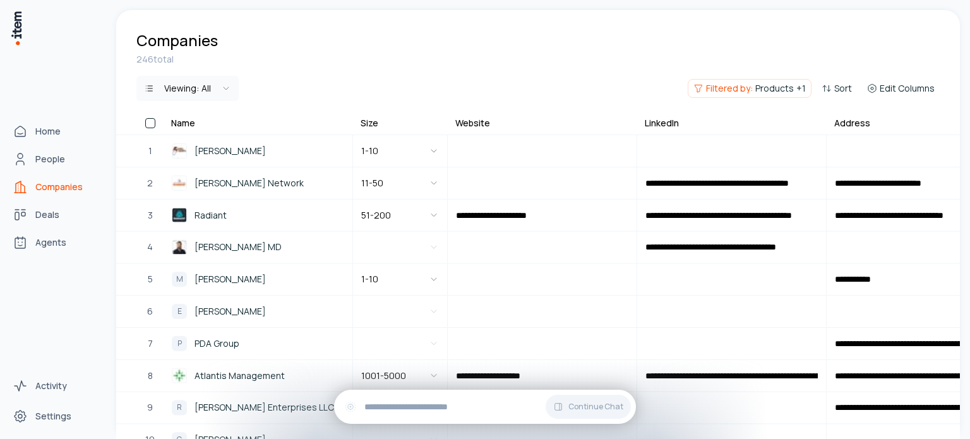
click at [56, 186] on span "Companies" at bounding box center [58, 187] width 47 height 13
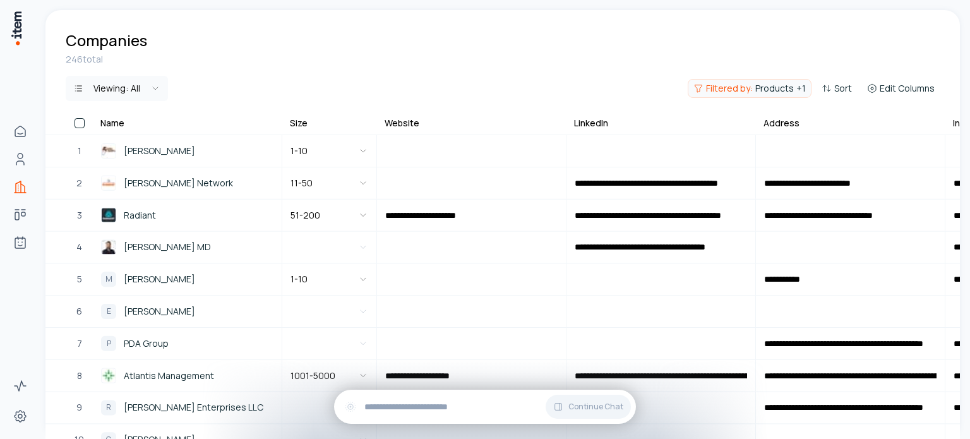
click at [775, 88] on span "Products" at bounding box center [775, 88] width 39 height 13
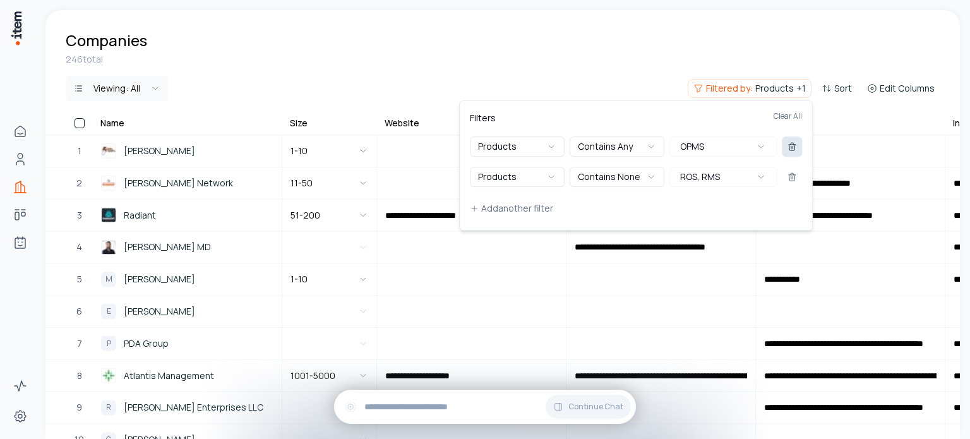
click at [796, 146] on icon at bounding box center [792, 147] width 10 height 10
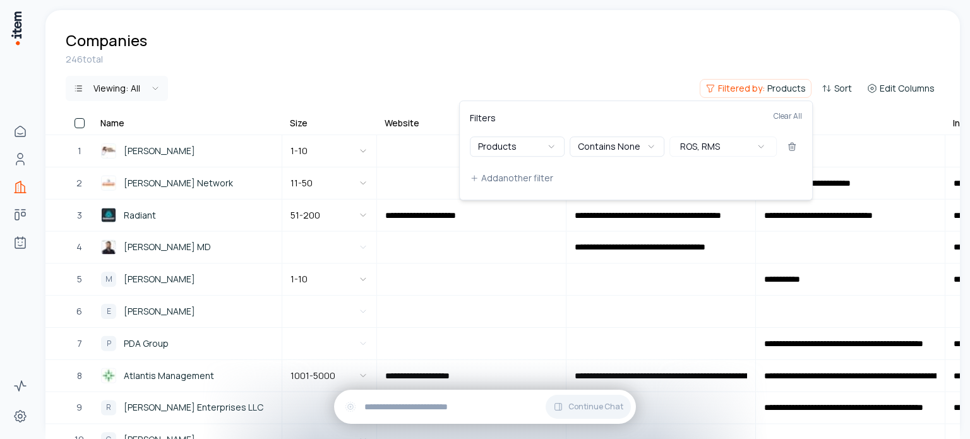
click at [796, 146] on icon at bounding box center [792, 147] width 10 height 10
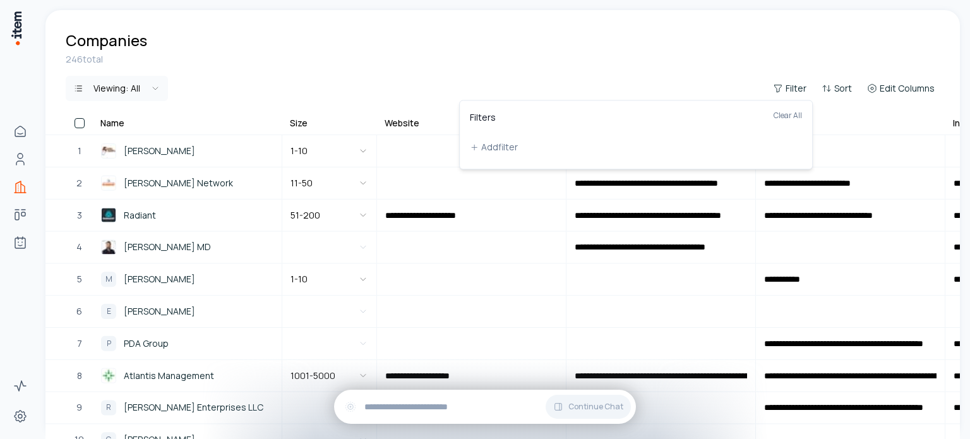
click at [735, 46] on html "**********" at bounding box center [485, 219] width 970 height 439
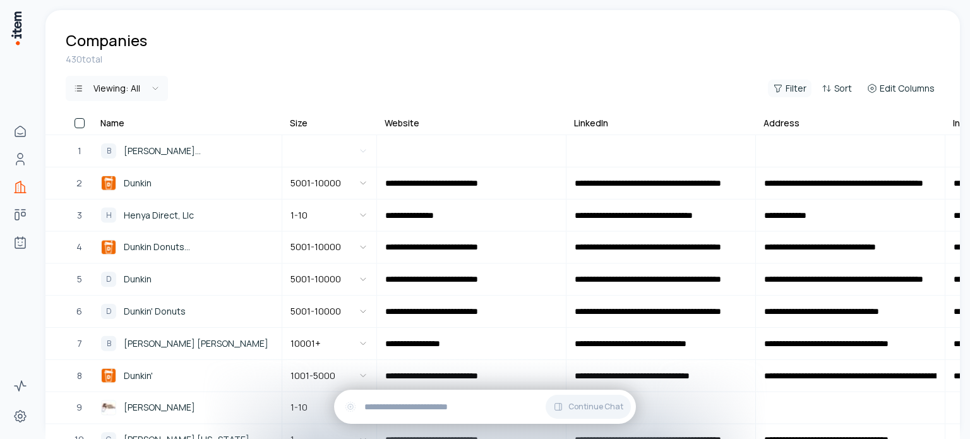
click at [794, 91] on span "Filter" at bounding box center [796, 88] width 21 height 13
click at [565, 155] on button "Add filter" at bounding box center [636, 147] width 332 height 23
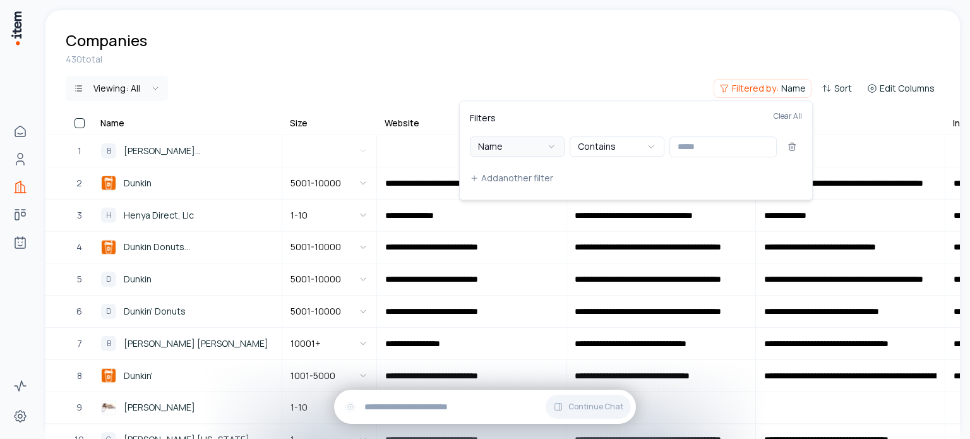
click at [535, 150] on button "Name" at bounding box center [517, 146] width 95 height 20
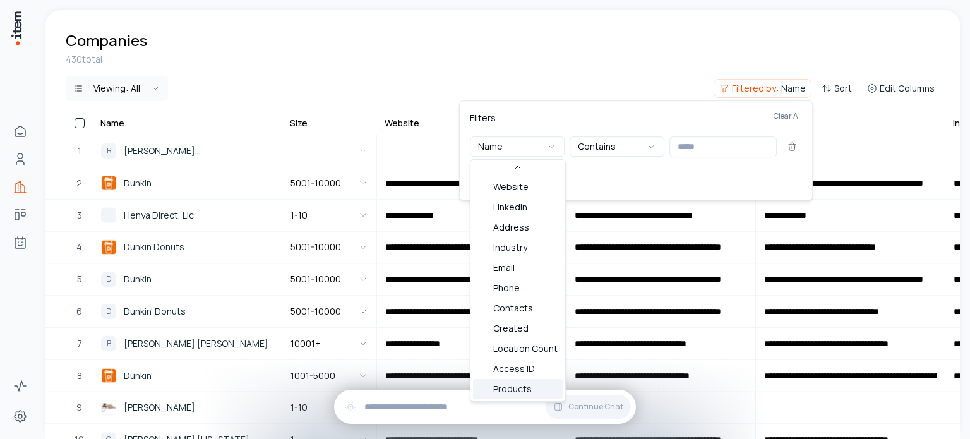
scroll to position [54, 0]
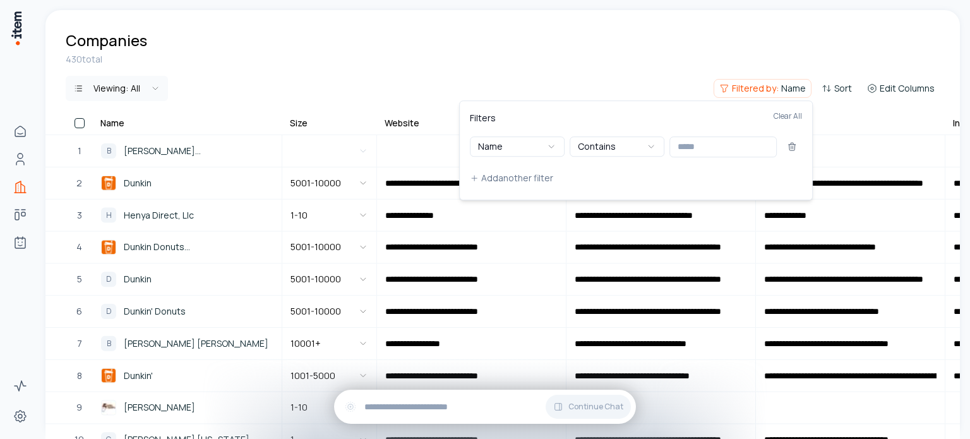
click at [603, 57] on html "**********" at bounding box center [485, 219] width 970 height 439
click at [609, 53] on html "**********" at bounding box center [485, 219] width 970 height 439
